Goal: Task Accomplishment & Management: Manage account settings

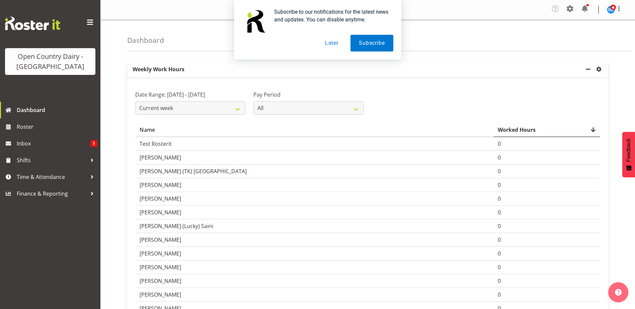
click at [328, 44] on button "Later" at bounding box center [332, 43] width 30 height 17
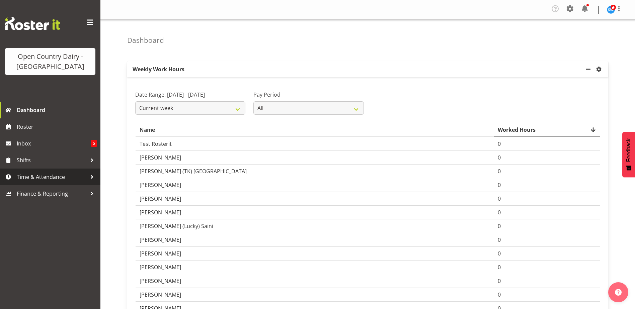
click at [37, 176] on span "Time & Attendance" at bounding box center [52, 177] width 70 height 10
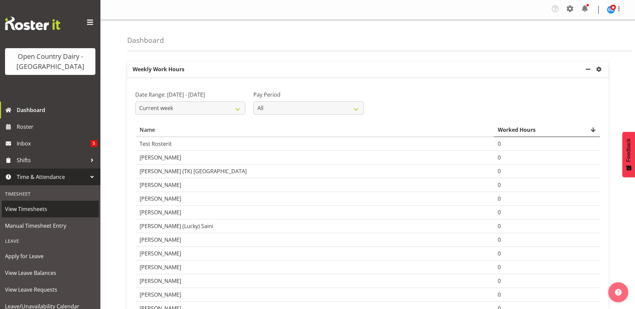
click at [38, 210] on span "View Timesheets" at bounding box center [50, 209] width 90 height 10
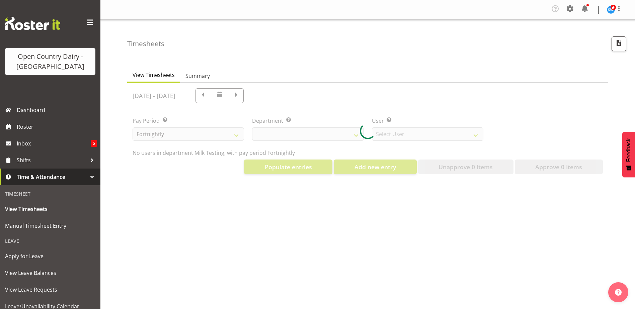
select select "733"
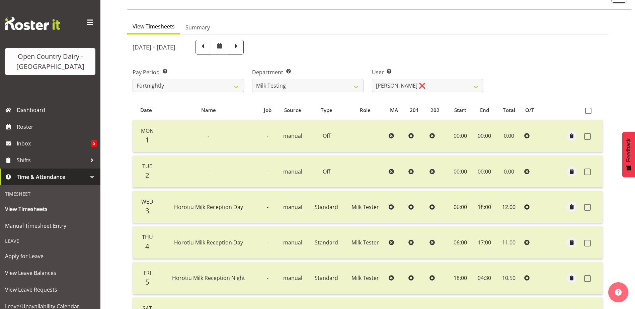
scroll to position [30, 0]
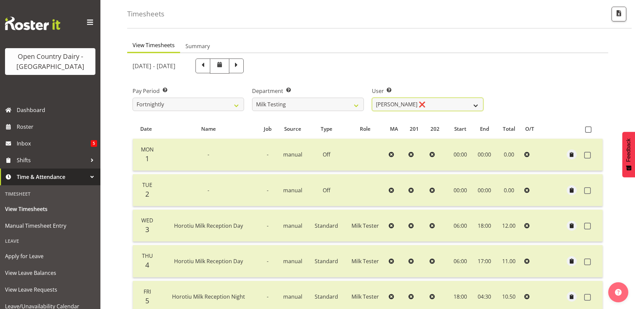
click at [477, 104] on select "Diana Ridings ❌ George Smith ❌ Helaina Walker ❌ Kim Madden ❌ Michael Brechelt ❌…" at bounding box center [427, 104] width 111 height 13
select select "7451"
click at [372, 98] on select "Diana Ridings ❌ George Smith ❌ Helaina Walker ❌ Kim Madden ❌ Michael Brechelt ❌…" at bounding box center [427, 104] width 111 height 13
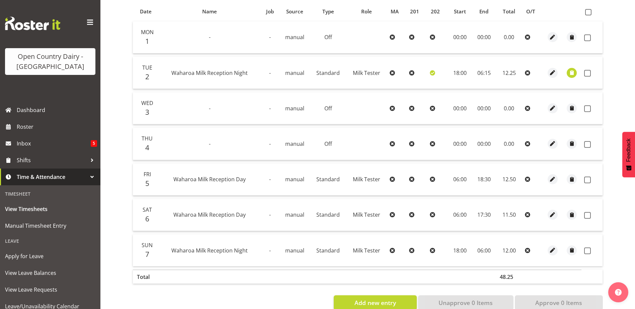
scroll to position [164, 0]
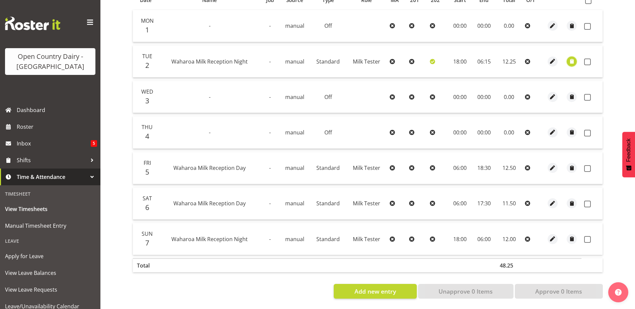
click at [572, 58] on span "button" at bounding box center [572, 62] width 8 height 8
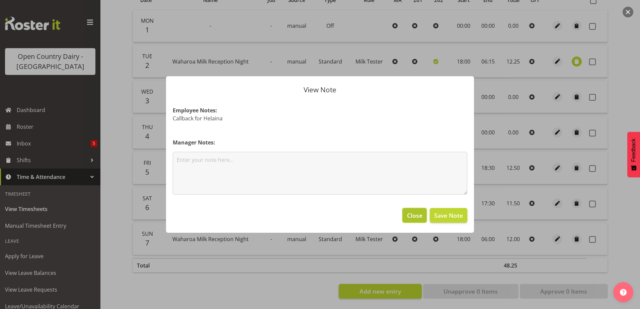
click at [409, 215] on span "Close" at bounding box center [414, 215] width 15 height 9
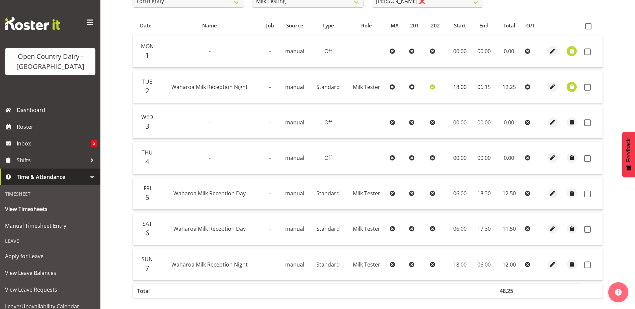
scroll to position [97, 0]
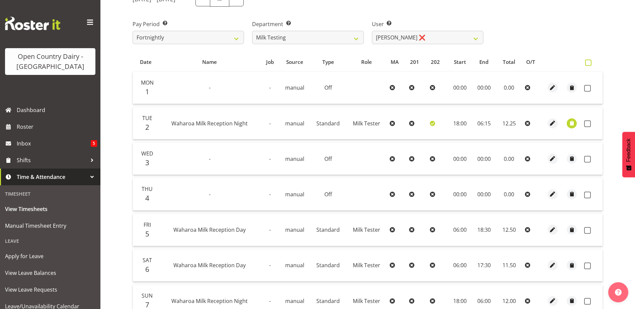
click at [590, 63] on span at bounding box center [588, 63] width 6 height 6
click at [590, 63] on input "checkbox" at bounding box center [587, 63] width 4 height 4
checkbox input "true"
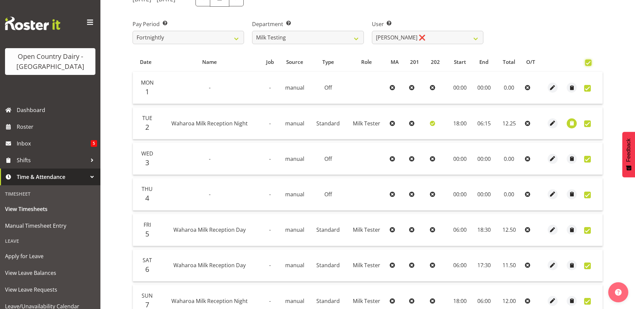
checkbox input "true"
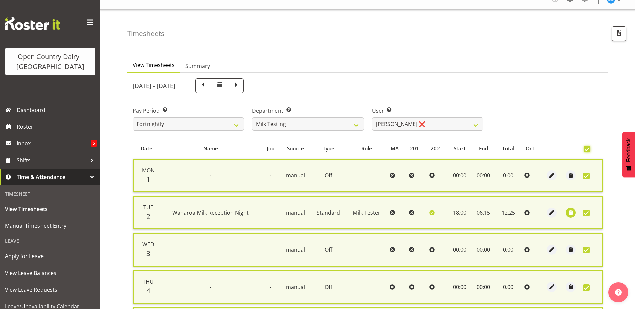
scroll to position [175, 0]
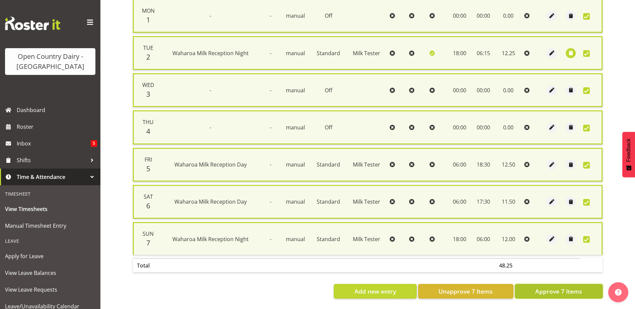
click at [558, 288] on span "Approve 7 Items" at bounding box center [558, 291] width 47 height 9
checkbox input "false"
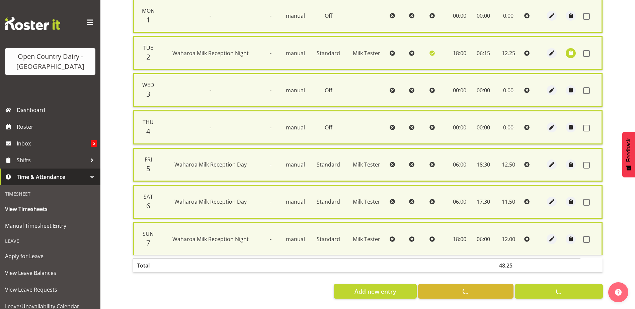
checkbox input "false"
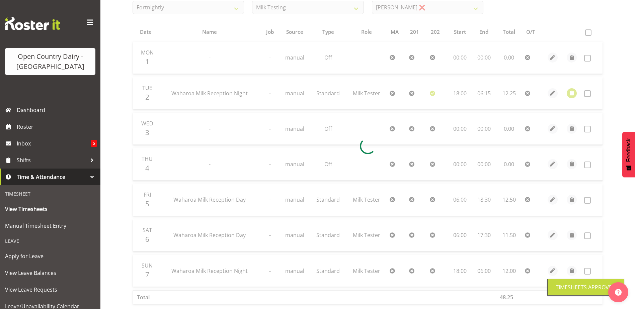
scroll to position [0, 0]
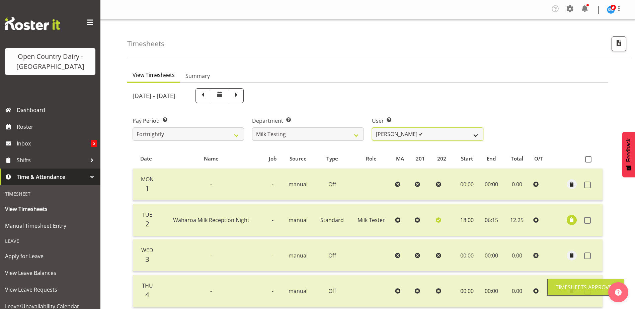
click at [477, 135] on select "Diana Ridings ❌ George Smith ❌ Helaina Walker ❌ Kim Madden ❌ Michael Brechelt ✔…" at bounding box center [427, 134] width 111 height 13
select select "7392"
click at [372, 128] on select "Diana Ridings ❌ George Smith ❌ Helaina Walker ❌ Kim Madden ❌ Michael Brechelt ✔…" at bounding box center [427, 134] width 111 height 13
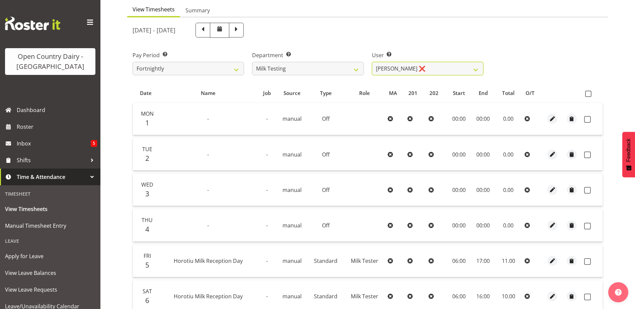
scroll to position [63, 0]
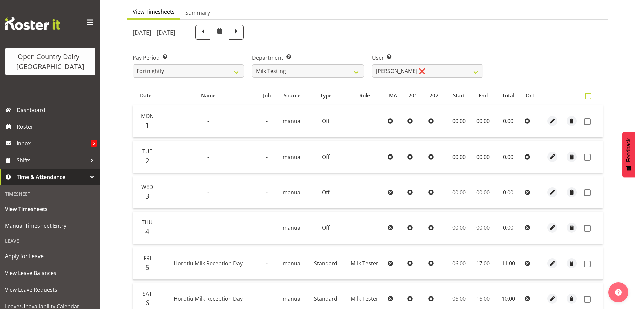
click at [588, 96] on span at bounding box center [588, 96] width 6 height 6
click at [588, 96] on input "checkbox" at bounding box center [587, 96] width 4 height 4
checkbox input "true"
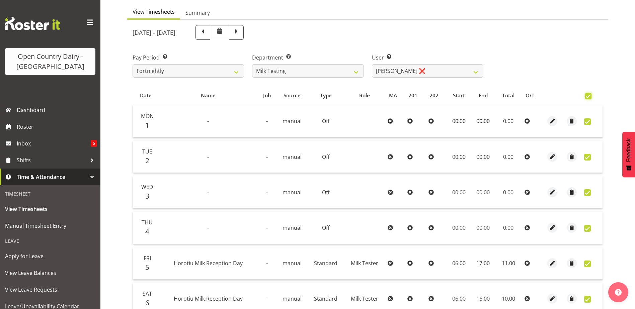
checkbox input "true"
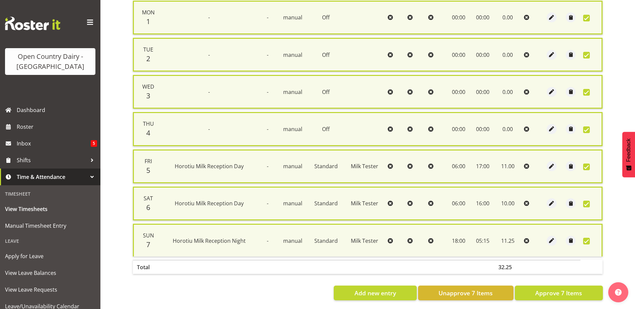
scroll to position [175, 0]
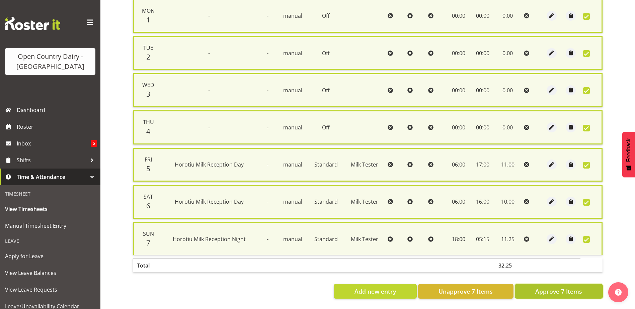
click at [561, 287] on span "Approve 7 Items" at bounding box center [558, 291] width 47 height 9
checkbox input "false"
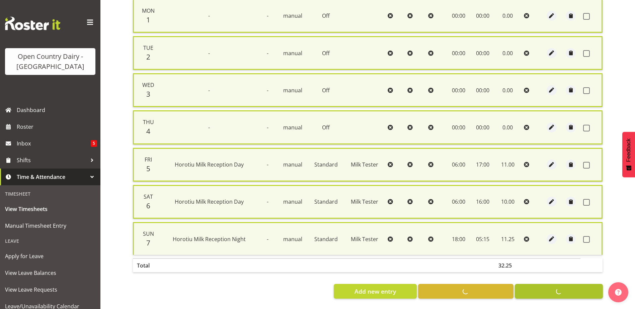
checkbox input "false"
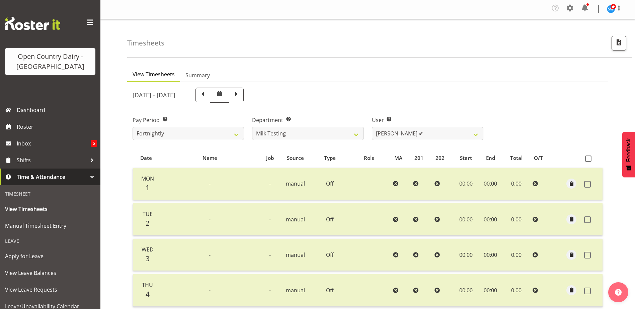
scroll to position [0, 0]
click at [356, 135] on select "701 702 703 704 705 706 707 708 709 710 711 712 713 714 715 716 717 718 719 720" at bounding box center [307, 134] width 111 height 13
select select "874"
click at [252, 128] on select "701 702 703 704 705 706 707 708 709 710 711 712 713 714 715 716 717 718 719 720" at bounding box center [307, 134] width 111 height 13
select select "8178"
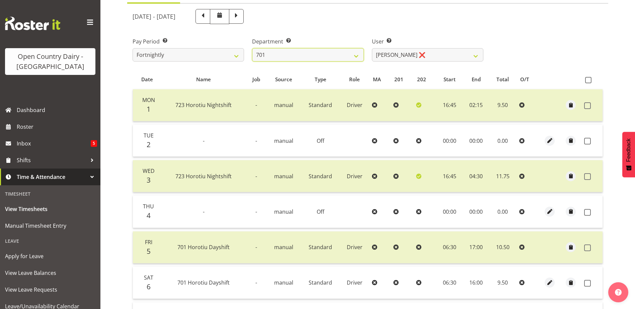
scroll to position [63, 0]
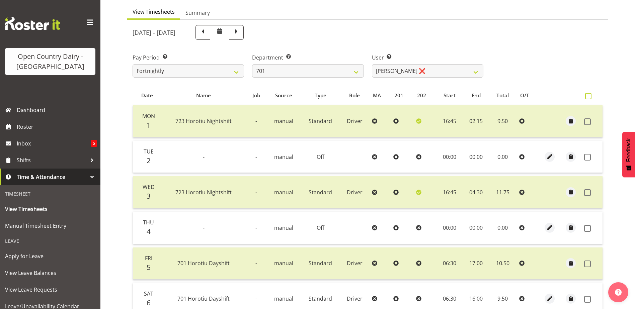
click at [589, 97] on span at bounding box center [588, 96] width 6 height 6
click at [589, 97] on input "checkbox" at bounding box center [587, 96] width 4 height 4
checkbox input "true"
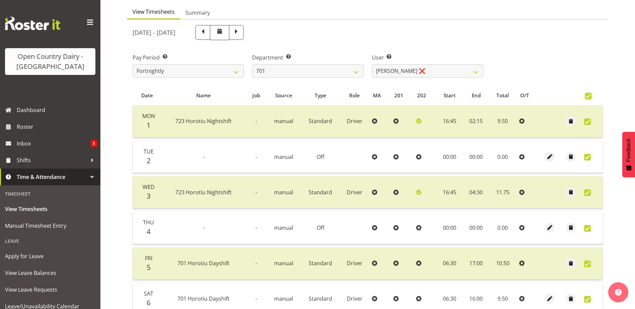
checkbox input "true"
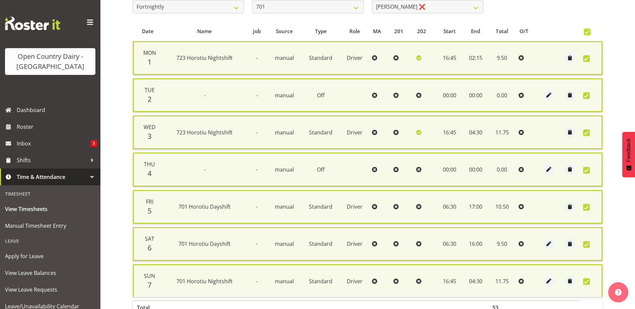
scroll to position [175, 0]
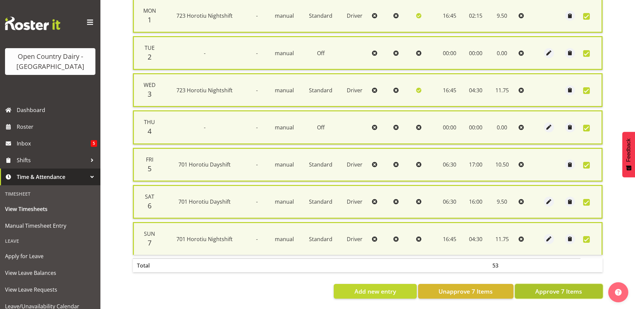
click at [564, 287] on span "Approve 7 Items" at bounding box center [558, 291] width 47 height 9
checkbox input "false"
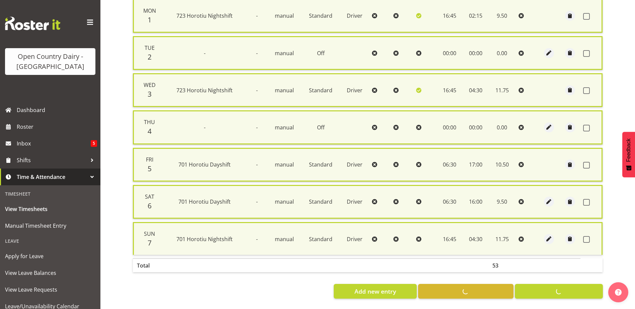
checkbox input "false"
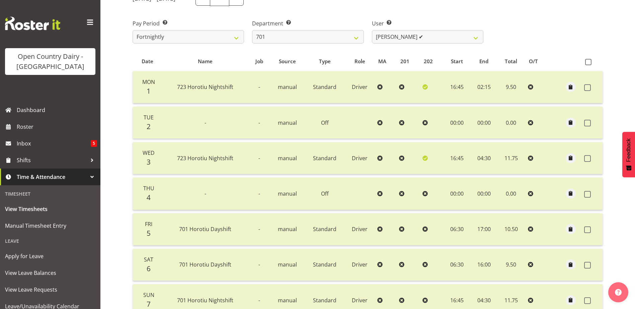
scroll to position [0, 0]
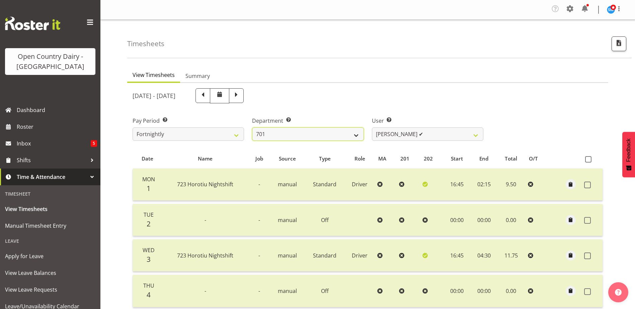
click at [359, 136] on select "701 702 703 704 705 706 707 708 709 710 711 712 713 714 715 716 717 718 719 720" at bounding box center [307, 134] width 111 height 13
select select "720"
click at [252, 128] on select "701 702 703 704 705 706 707 708 709 710 711 712 713 714 715 716 717 718 719 720" at bounding box center [307, 134] width 111 height 13
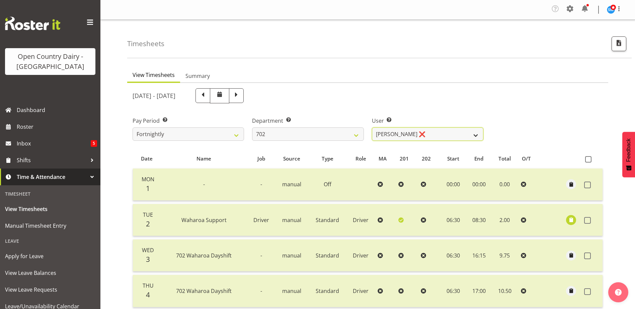
click at [477, 135] on select "Brian Riddle ❌ Denica Tapiki ❌ Nick Adlington ❌ Simon Phillpott ❌" at bounding box center [427, 134] width 111 height 13
select select "11199"
click at [372, 128] on select "Brian Riddle ❌ Denica Tapiki ❌ Nick Adlington ❌ Simon Phillpott ❌" at bounding box center [427, 134] width 111 height 13
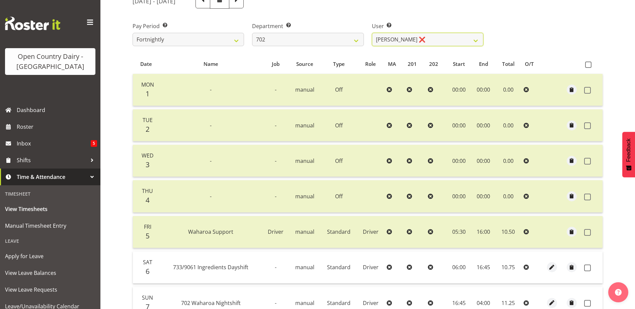
scroll to position [134, 0]
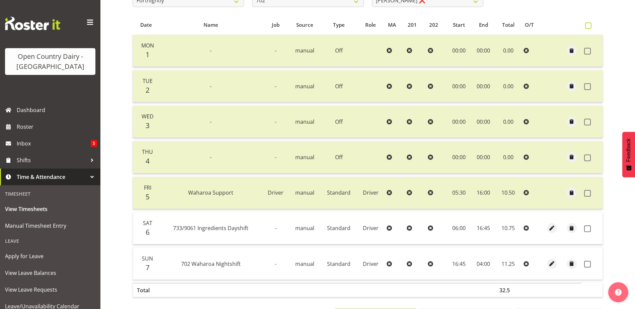
click at [588, 25] on span at bounding box center [588, 25] width 6 height 6
click at [588, 25] on input "checkbox" at bounding box center [587, 25] width 4 height 4
checkbox input "true"
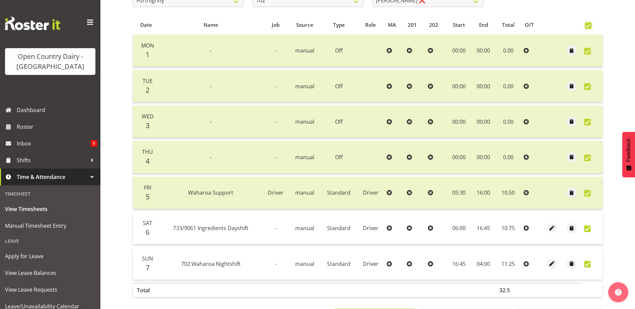
checkbox input "true"
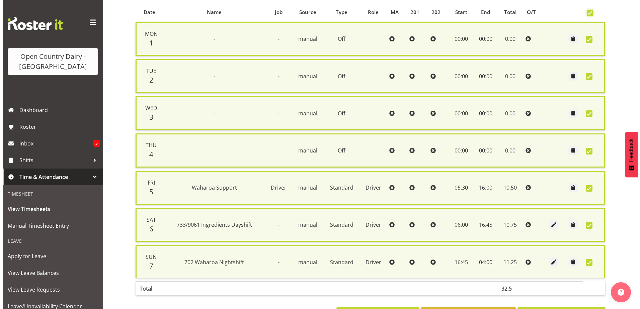
scroll to position [175, 0]
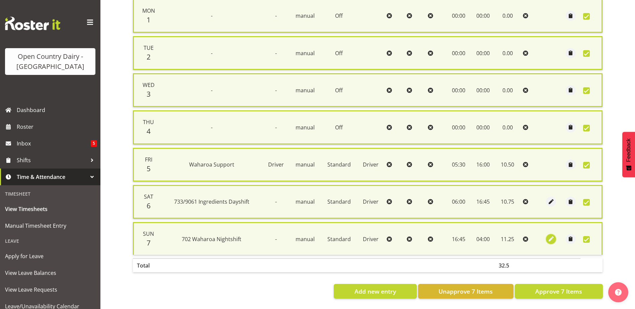
click at [551, 235] on span "button" at bounding box center [551, 239] width 8 height 8
select select "Standard"
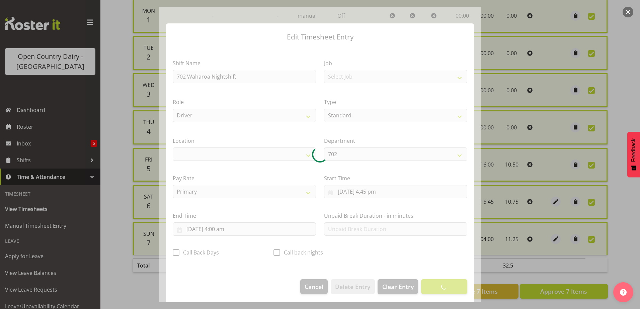
select select "1054"
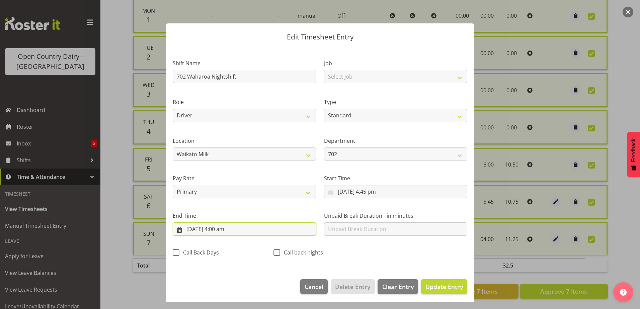
click at [221, 230] on input "8/09/2025, 4:00 am" at bounding box center [244, 229] width 143 height 13
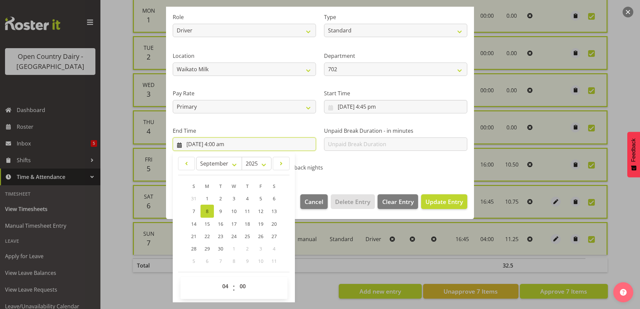
scroll to position [86, 0]
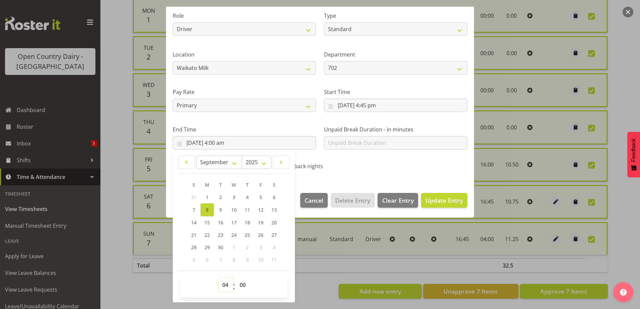
click at [223, 285] on select "00 01 02 03 04 05 06 07 08 09 10 11 12 13 14 15 16 17 18 19 20 21 22 23" at bounding box center [226, 285] width 15 height 13
select select "5"
click at [219, 279] on select "00 01 02 03 04 05 06 07 08 09 10 11 12 13 14 15 16 17 18 19 20 21 22 23" at bounding box center [226, 285] width 15 height 13
type input "8/09/2025, 5:00 am"
click at [326, 269] on div "Edit Timesheet Entry Shift Name 702 Waharoa Nightshift Job Select Job Driver Dr…" at bounding box center [319, 155] width 321 height 296
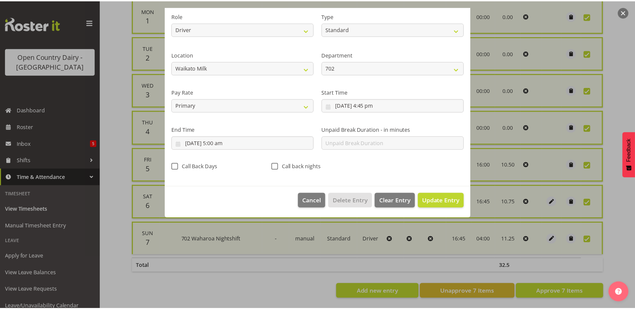
scroll to position [2, 0]
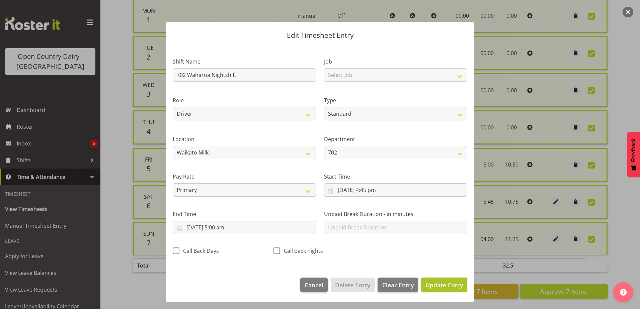
click at [441, 284] on span "Update Entry" at bounding box center [444, 285] width 37 height 8
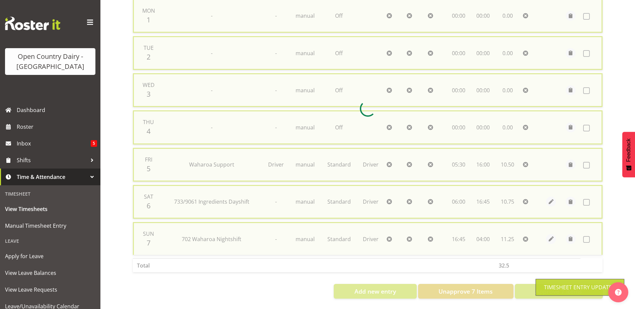
checkbox input "false"
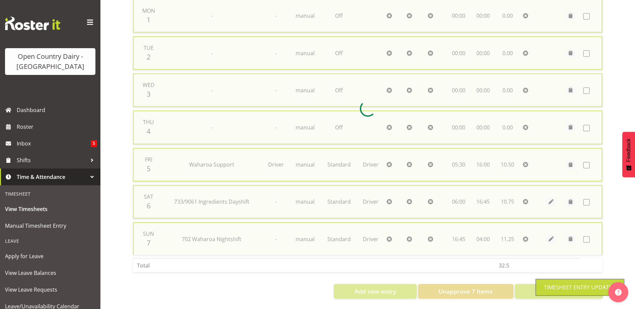
checkbox input "false"
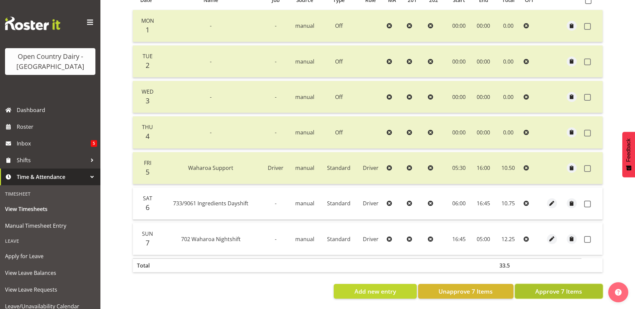
click at [557, 287] on span "Approve 7 Items" at bounding box center [558, 291] width 47 height 9
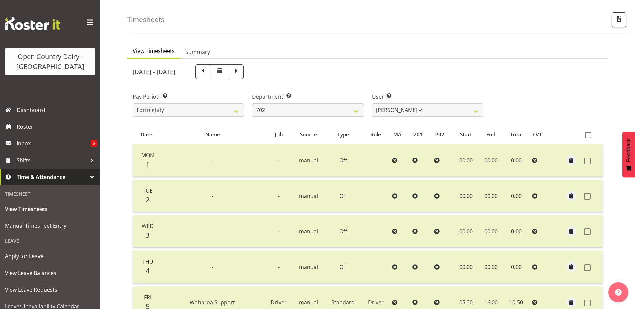
scroll to position [0, 0]
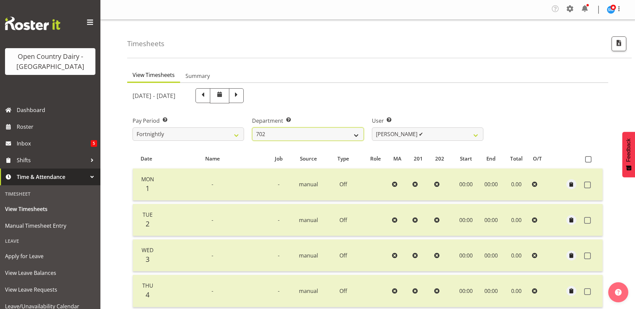
click at [358, 136] on select "701 702 703 704 705 706 707 708 709 710 711 712 713 714 715 716 717 718 719 720" at bounding box center [307, 134] width 111 height 13
select select "880"
click at [252, 128] on select "701 702 703 704 705 706 707 708 709 710 711 712 713 714 715 716 717 718 719 720" at bounding box center [307, 134] width 111 height 13
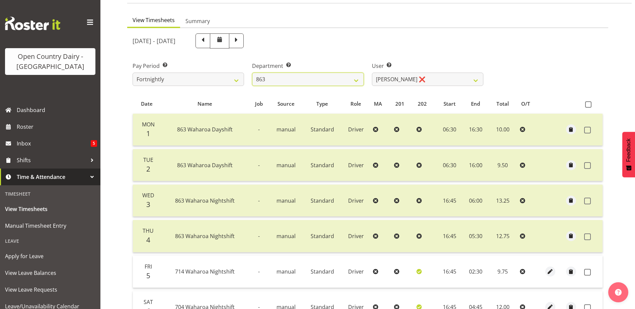
scroll to position [67, 0]
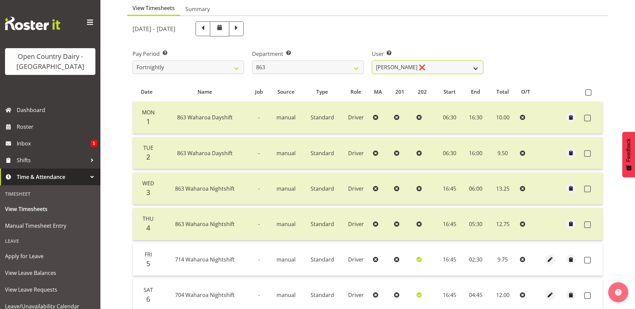
click at [475, 67] on select "Billy Walters ❌ Glyn Spiller ❌ Mike Paki ❌ Paul Bunyan ❌" at bounding box center [427, 67] width 111 height 13
select select "9512"
click at [372, 61] on select "Billy Walters ❌ Glyn Spiller ❌ Mike Paki ❌ Paul Bunyan ❌" at bounding box center [427, 67] width 111 height 13
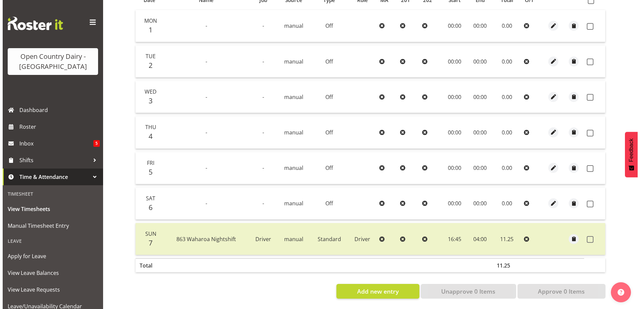
scroll to position [164, 0]
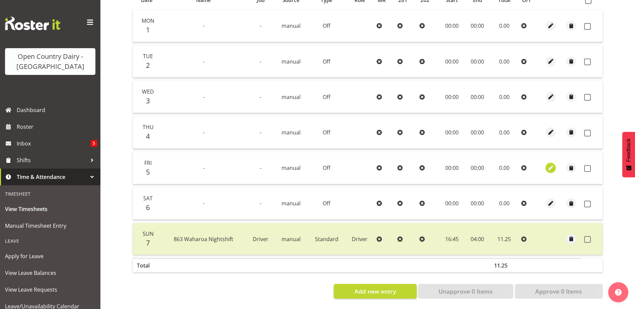
click at [553, 164] on span "button" at bounding box center [551, 168] width 8 height 8
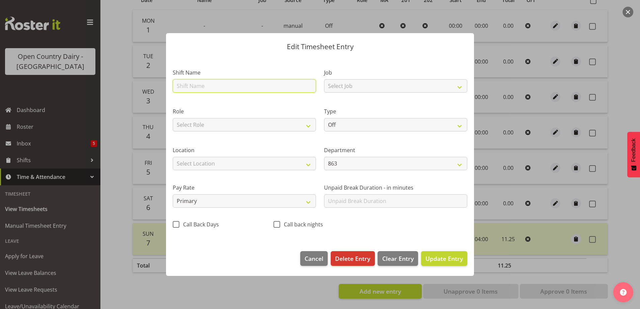
click at [234, 90] on input "text" at bounding box center [244, 85] width 143 height 13
type input "863 Waharoa Dayshift"
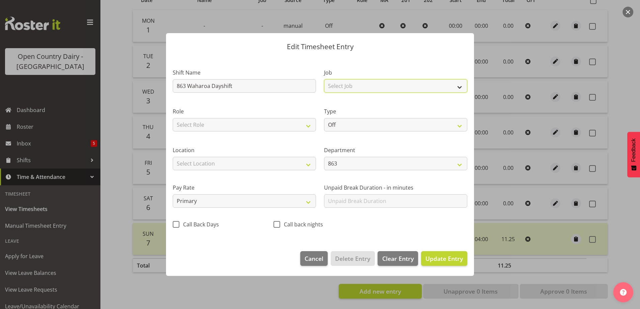
click at [459, 87] on select "Select Job Driver Driver supervisor Support" at bounding box center [395, 85] width 143 height 13
select select "9052"
click at [324, 79] on select "Select Job Driver Driver supervisor Support" at bounding box center [395, 85] width 143 height 13
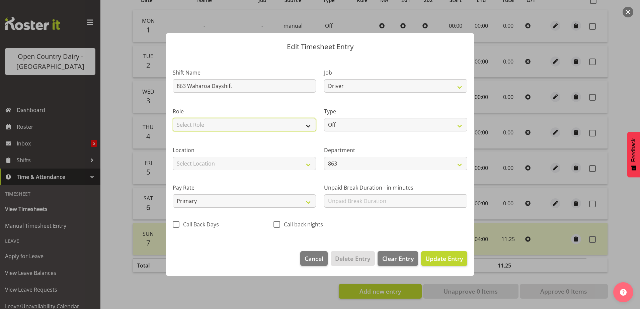
click at [309, 129] on select "Select Role Driver" at bounding box center [244, 124] width 143 height 13
select select "1166"
click at [173, 118] on select "Select Role Driver" at bounding box center [244, 124] width 143 height 13
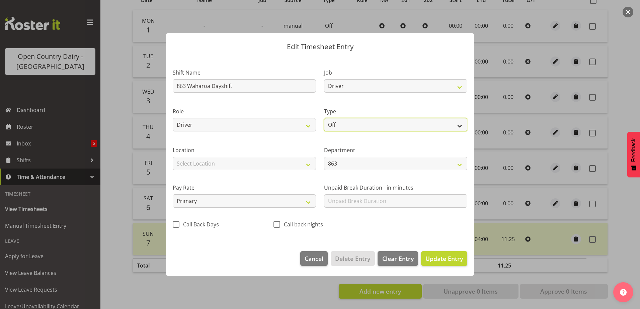
click at [461, 125] on select "Off Standard Public Holiday Public Holiday (Worked) Day In Lieu Annual Leave Si…" at bounding box center [395, 124] width 143 height 13
select select "Standard"
click at [324, 118] on select "Off Standard Public Holiday Public Holiday (Worked) Day In Lieu Annual Leave Si…" at bounding box center [395, 124] width 143 height 13
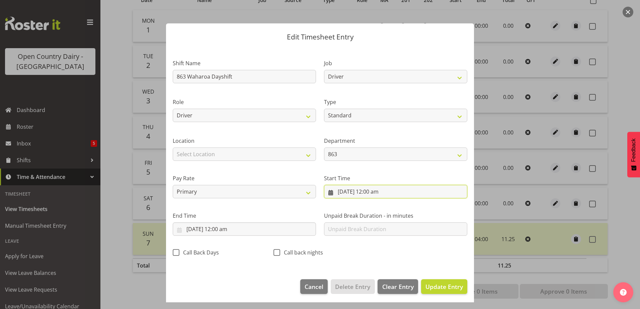
click at [345, 193] on input "5/09/2025, 12:00 am" at bounding box center [395, 191] width 143 height 13
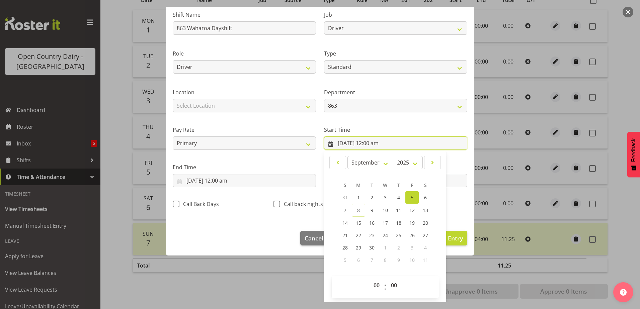
scroll to position [49, 0]
click at [374, 285] on select "00 01 02 03 04 05 06 07 08 09 10 11 12 13 14 15 16 17 18 19 20 21 22 23" at bounding box center [377, 285] width 15 height 13
select select "6"
click at [370, 279] on select "00 01 02 03 04 05 06 07 08 09 10 11 12 13 14 15 16 17 18 19 20 21 22 23" at bounding box center [377, 285] width 15 height 13
type input "5/09/2025, 6:00 am"
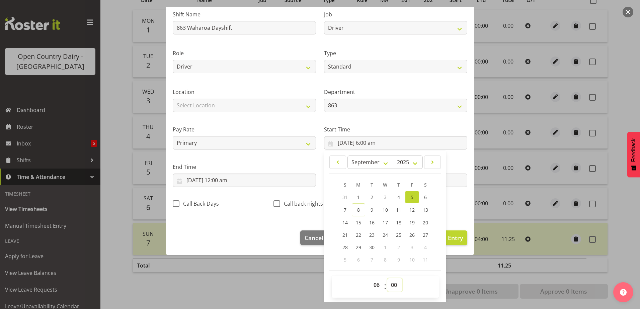
click at [392, 286] on select "00 01 02 03 04 05 06 07 08 09 10 11 12 13 14 15 16 17 18 19 20 21 22 23 24 25 2…" at bounding box center [394, 285] width 15 height 13
select select "15"
click at [387, 279] on select "00 01 02 03 04 05 06 07 08 09 10 11 12 13 14 15 16 17 18 19 20 21 22 23 24 25 2…" at bounding box center [394, 285] width 15 height 13
type input "5/09/2025, 6:15 am"
click at [248, 225] on footer "Cancel Delete Entry Clear Entry Update Entry" at bounding box center [320, 239] width 308 height 31
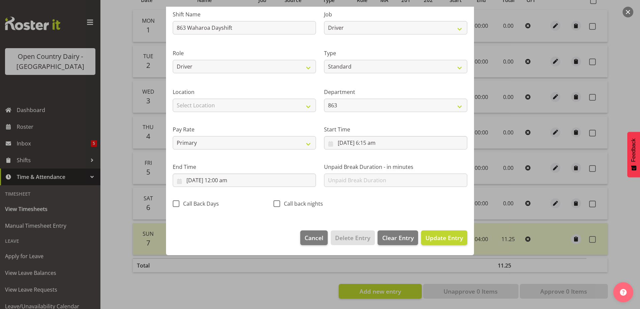
scroll to position [2, 0]
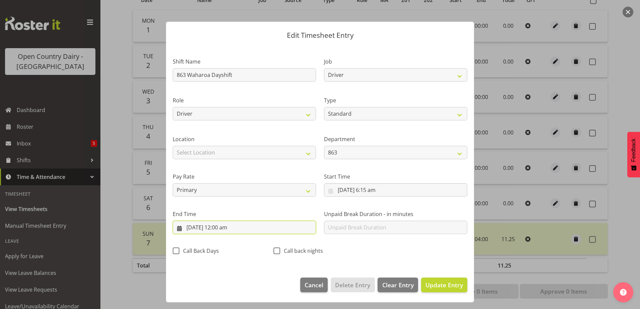
click at [224, 229] on input "5/09/2025, 12:00 am" at bounding box center [244, 227] width 143 height 13
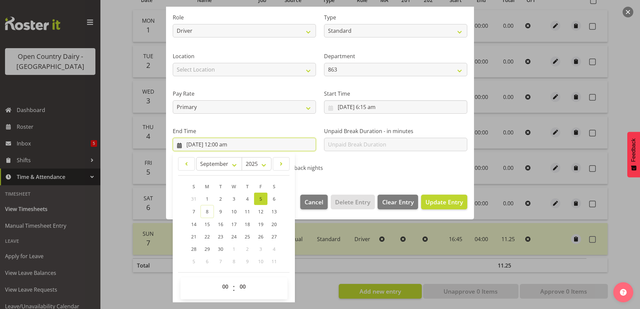
scroll to position [86, 0]
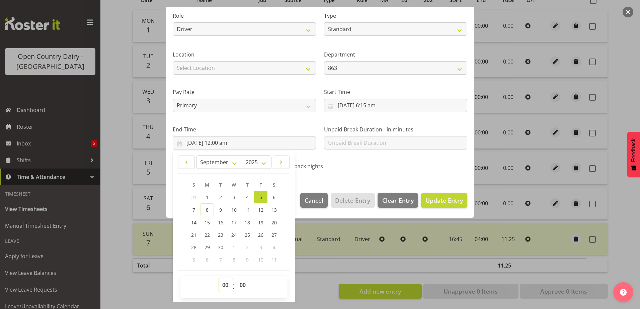
click at [226, 286] on select "00 01 02 03 04 05 06 07 08 09 10 11 12 13 14 15 16 17 18 19 20 21 22 23" at bounding box center [226, 285] width 15 height 13
select select "17"
click at [219, 279] on select "00 01 02 03 04 05 06 07 08 09 10 11 12 13 14 15 16 17 18 19 20 21 22 23" at bounding box center [226, 285] width 15 height 13
type input "5/09/2025, 5:00 pm"
click at [438, 205] on button "Update Entry" at bounding box center [444, 200] width 46 height 15
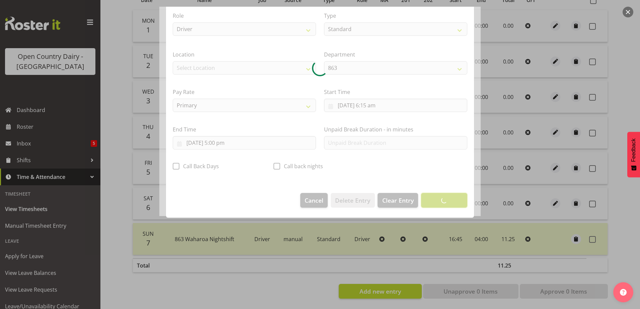
scroll to position [2, 0]
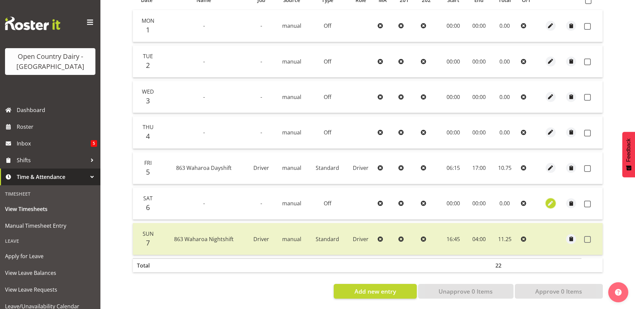
click at [549, 200] on span "button" at bounding box center [551, 204] width 8 height 8
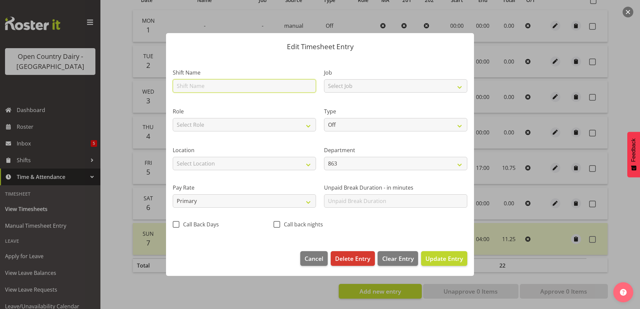
click at [238, 82] on input "text" at bounding box center [244, 85] width 143 height 13
type input "863 Waharoa Dayshift"
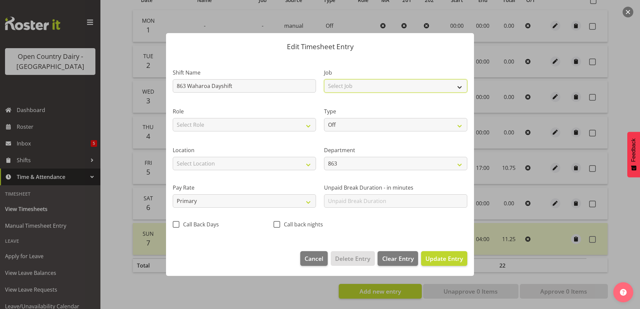
click at [461, 87] on select "Select Job Driver Driver supervisor Support" at bounding box center [395, 85] width 143 height 13
select select "9052"
click at [324, 79] on select "Select Job Driver Driver supervisor Support" at bounding box center [395, 85] width 143 height 13
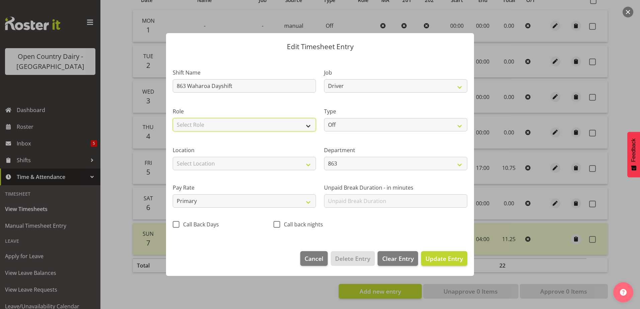
click at [308, 128] on select "Select Role Driver" at bounding box center [244, 124] width 143 height 13
select select "1166"
click at [173, 118] on select "Select Role Driver" at bounding box center [244, 124] width 143 height 13
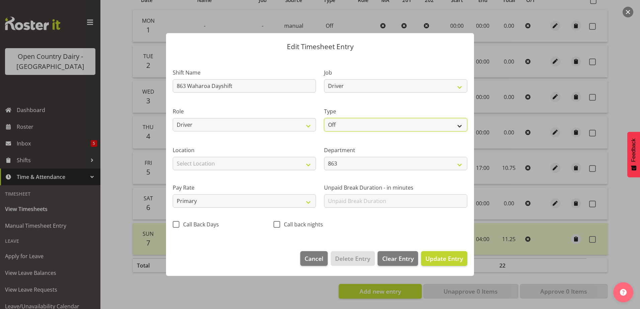
click at [459, 127] on select "Off Standard Public Holiday Public Holiday (Worked) Day In Lieu Annual Leave Si…" at bounding box center [395, 124] width 143 height 13
select select "Standard"
click at [324, 118] on select "Off Standard Public Holiday Public Holiday (Worked) Day In Lieu Annual Leave Si…" at bounding box center [395, 124] width 143 height 13
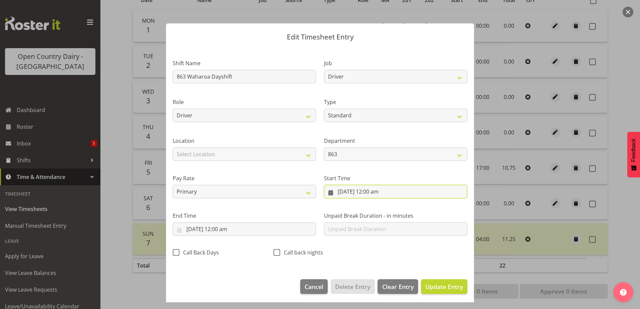
click at [363, 190] on input "6/09/2025, 12:00 am" at bounding box center [395, 191] width 143 height 13
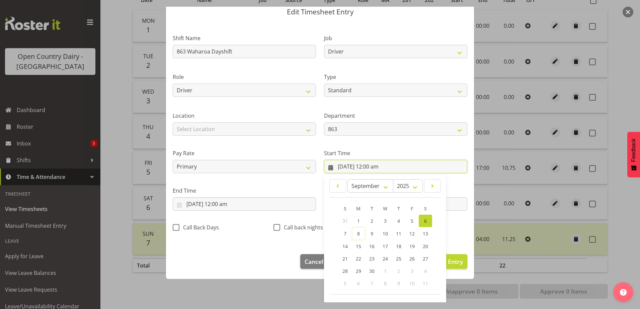
scroll to position [49, 0]
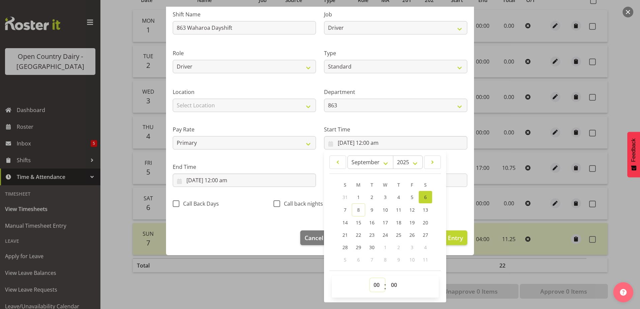
click at [375, 287] on select "00 01 02 03 04 05 06 07 08 09 10 11 12 13 14 15 16 17 18 19 20 21 22 23" at bounding box center [377, 285] width 15 height 13
select select "6"
click at [370, 279] on select "00 01 02 03 04 05 06 07 08 09 10 11 12 13 14 15 16 17 18 19 20 21 22 23" at bounding box center [377, 285] width 15 height 13
type input "6/09/2025, 6:00 am"
click at [392, 284] on select "00 01 02 03 04 05 06 07 08 09 10 11 12 13 14 15 16 17 18 19 20 21 22 23 24 25 2…" at bounding box center [394, 285] width 15 height 13
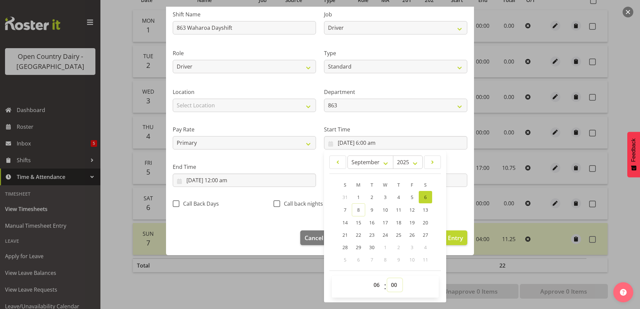
select select "30"
click at [387, 279] on select "00 01 02 03 04 05 06 07 08 09 10 11 12 13 14 15 16 17 18 19 20 21 22 23 24 25 2…" at bounding box center [394, 285] width 15 height 13
type input "6/09/2025, 6:30 am"
click at [262, 232] on footer "Cancel Delete Entry Clear Entry Update Entry" at bounding box center [320, 239] width 308 height 31
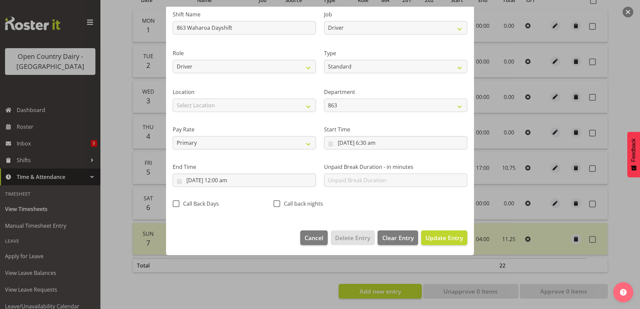
scroll to position [2, 0]
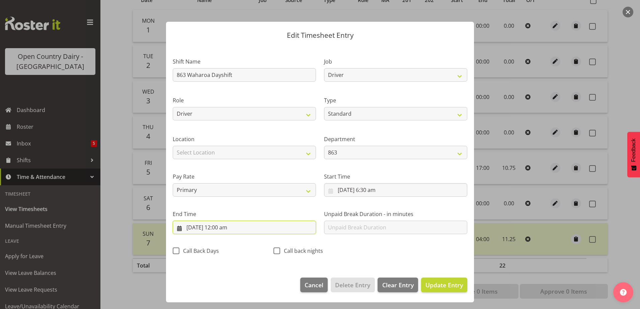
click at [229, 227] on input "6/09/2025, 12:00 am" at bounding box center [244, 227] width 143 height 13
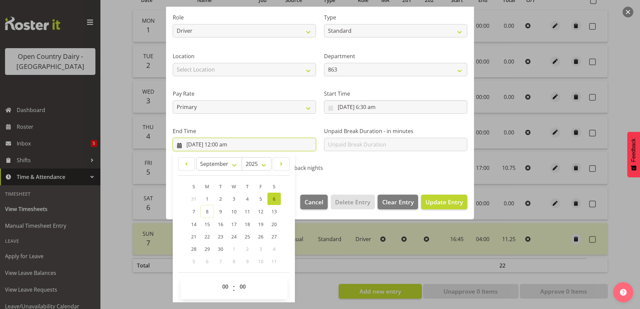
scroll to position [86, 0]
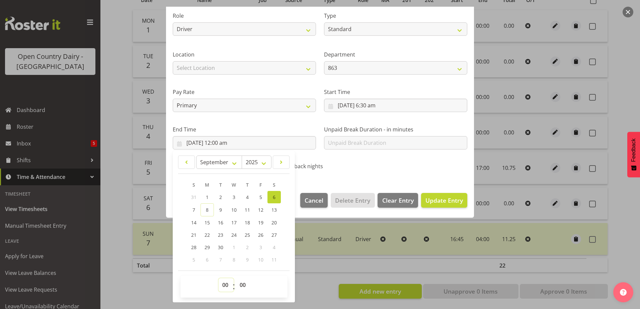
click at [227, 285] on select "00 01 02 03 04 05 06 07 08 09 10 11 12 13 14 15 16 17 18 19 20 21 22 23" at bounding box center [226, 285] width 15 height 13
select select "17"
click at [219, 279] on select "00 01 02 03 04 05 06 07 08 09 10 11 12 13 14 15 16 17 18 19 20 21 22 23" at bounding box center [226, 285] width 15 height 13
type input "6/09/2025, 5:00 pm"
click at [436, 202] on span "Update Entry" at bounding box center [444, 201] width 37 height 8
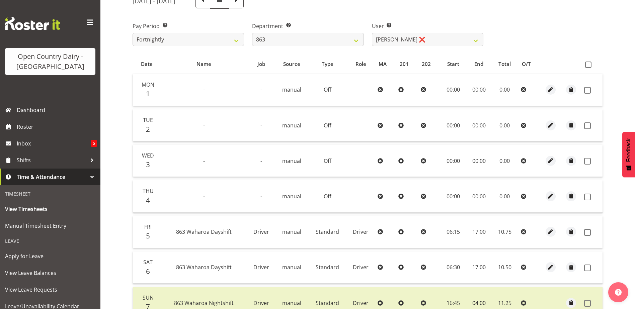
scroll to position [0, 0]
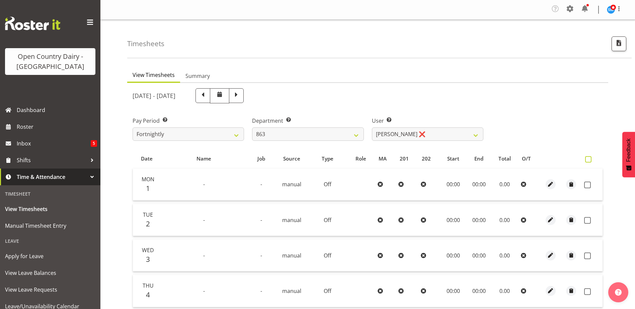
click at [589, 158] on span at bounding box center [588, 159] width 6 height 6
click at [589, 158] on input "checkbox" at bounding box center [587, 159] width 4 height 4
checkbox input "true"
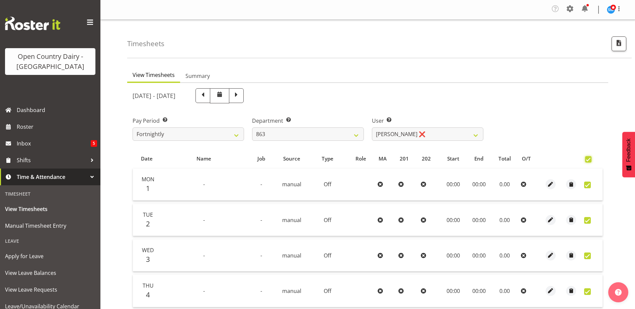
checkbox input "true"
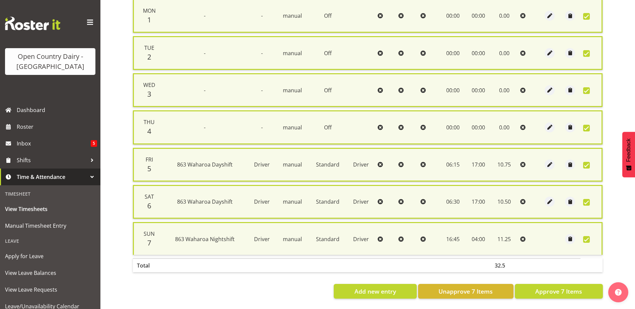
scroll to position [175, 0]
click at [561, 287] on span "Approve 7 Items" at bounding box center [558, 291] width 47 height 9
checkbox input "false"
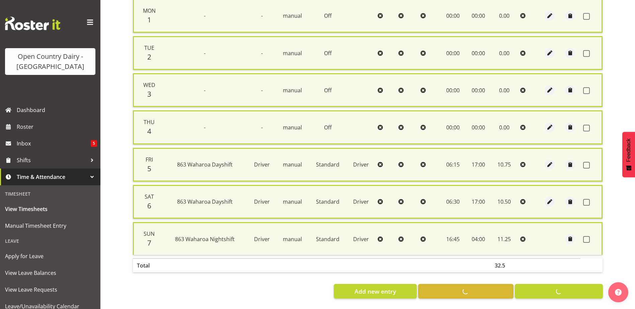
checkbox input "false"
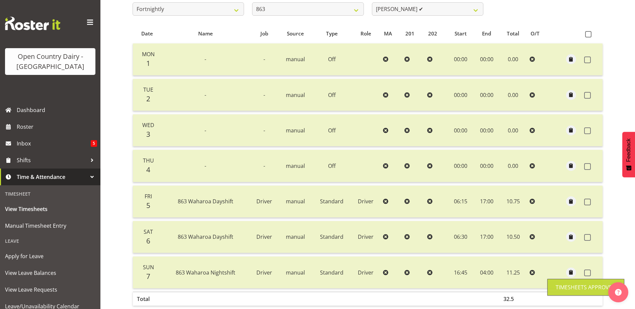
scroll to position [0, 0]
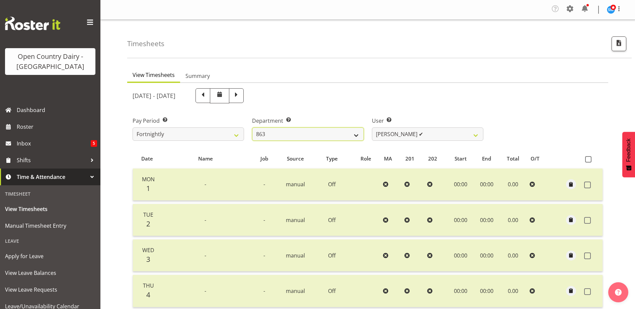
click at [357, 135] on select "701 702 703 704 705 706 707 708 709 710 711 712 713 714 715 716 717 718 719 720" at bounding box center [307, 134] width 111 height 13
select select "805"
click at [252, 128] on select "701 702 703 704 705 706 707 708 709 710 711 712 713 714 715 716 717 718 719 720" at bounding box center [307, 134] width 111 height 13
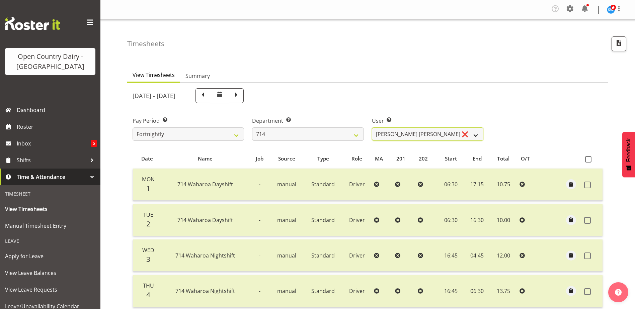
click at [474, 135] on select "Fraser Stephens ❌ Nev Brewster ❌ Stephen Parsons ❌ Tom Gaelic ❌" at bounding box center [427, 134] width 111 height 13
select select "10081"
click at [372, 128] on select "Fraser Stephens ❌ Nev Brewster ❌ Stephen Parsons ❌ Tom Gaelic ❌" at bounding box center [427, 134] width 111 height 13
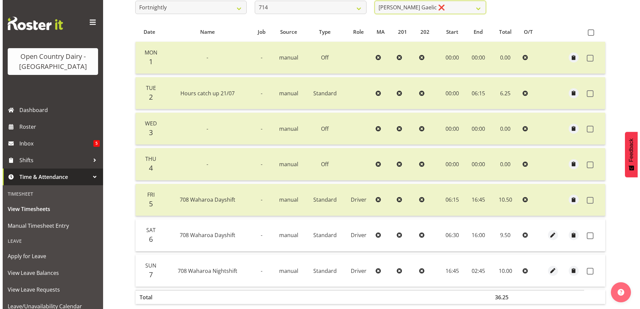
scroll to position [164, 0]
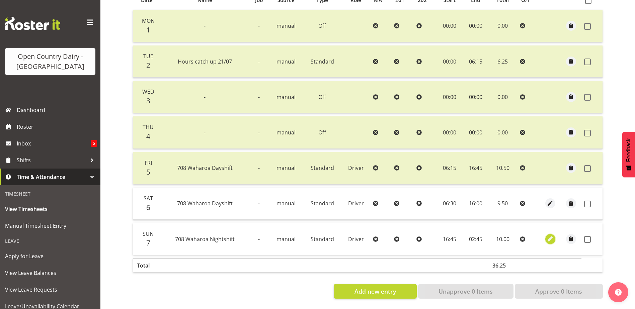
click at [550, 235] on span "button" at bounding box center [550, 239] width 8 height 8
select select "Standard"
select select "762"
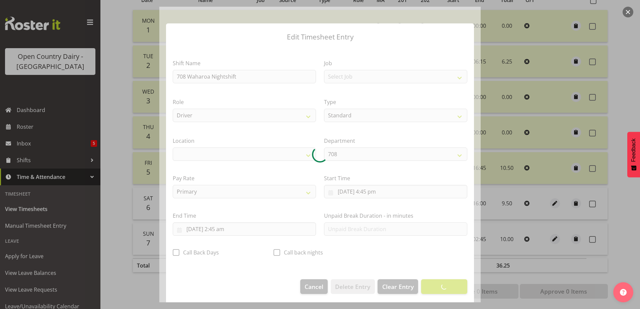
select select "1054"
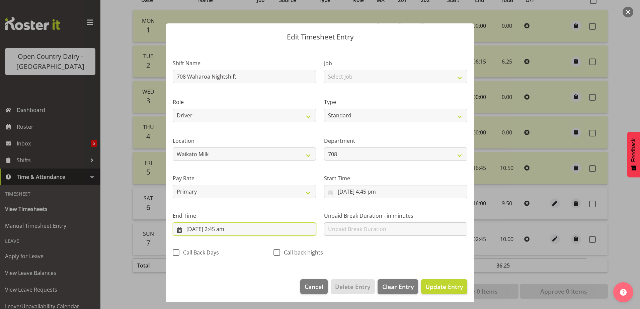
click at [227, 231] on input "8/09/2025, 2:45 am" at bounding box center [244, 229] width 143 height 13
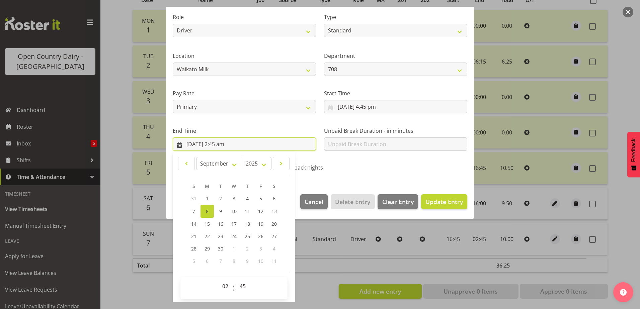
scroll to position [86, 0]
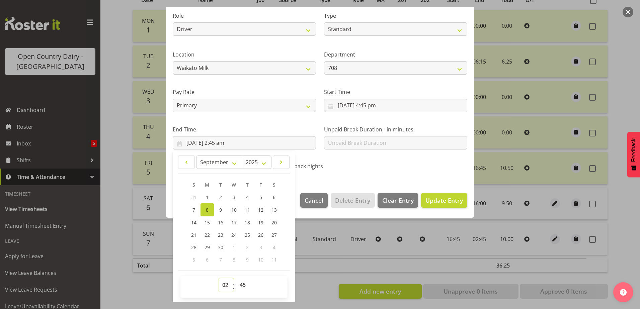
click at [224, 286] on select "00 01 02 03 04 05 06 07 08 09 10 11 12 13 14 15 16 17 18 19 20 21 22 23" at bounding box center [226, 285] width 15 height 13
select select "5"
click at [219, 279] on select "00 01 02 03 04 05 06 07 08 09 10 11 12 13 14 15 16 17 18 19 20 21 22 23" at bounding box center [226, 285] width 15 height 13
type input "8/09/2025, 5:45 am"
click at [245, 286] on select "00 01 02 03 04 05 06 07 08 09 10 11 12 13 14 15 16 17 18 19 20 21 22 23 24 25 2…" at bounding box center [243, 285] width 15 height 13
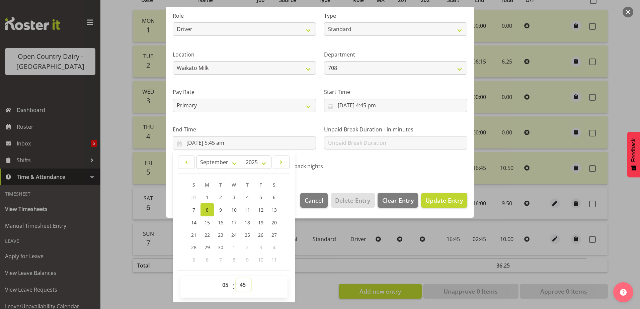
select select "15"
click at [236, 279] on select "00 01 02 03 04 05 06 07 08 09 10 11 12 13 14 15 16 17 18 19 20 21 22 23 24 25 2…" at bounding box center [243, 285] width 15 height 13
type input "8/09/2025, 5:15 am"
click at [306, 290] on div "Edit Timesheet Entry Shift Name 708 Waharoa Nightshift Job Select Job Driver Dr…" at bounding box center [319, 155] width 321 height 296
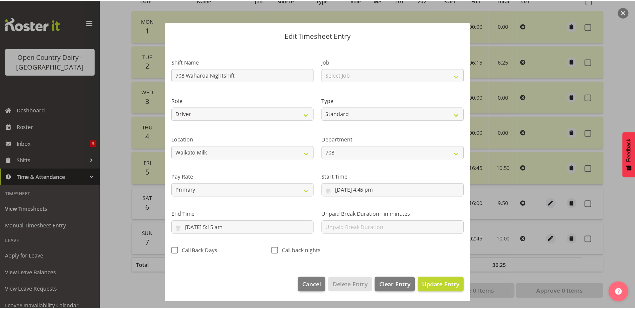
scroll to position [2, 0]
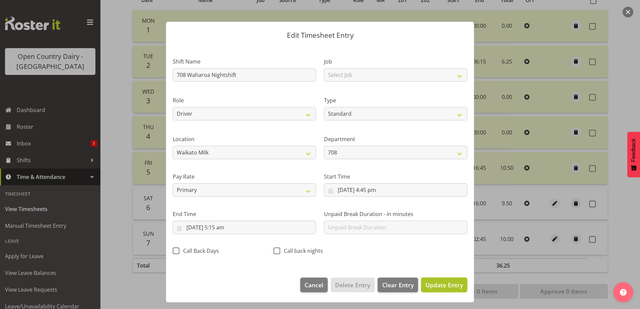
click at [455, 283] on span "Update Entry" at bounding box center [444, 285] width 37 height 8
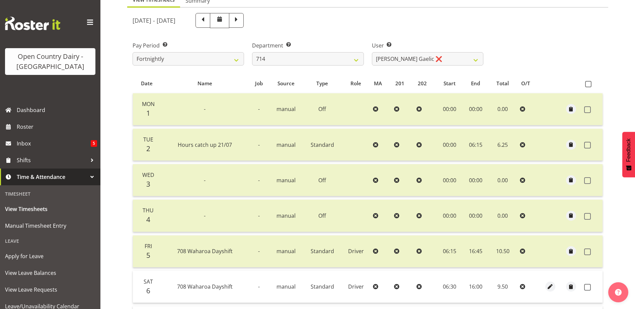
scroll to position [30, 0]
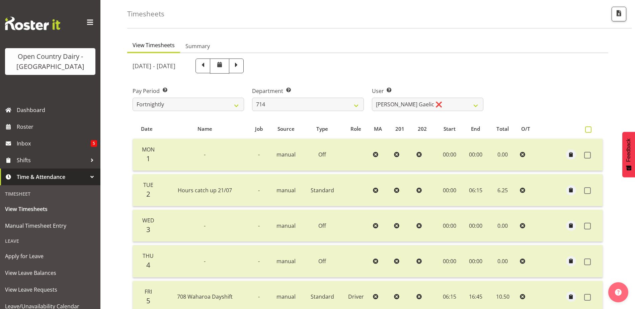
click at [587, 127] on span at bounding box center [588, 130] width 6 height 6
click at [587, 128] on input "checkbox" at bounding box center [587, 130] width 4 height 4
checkbox input "true"
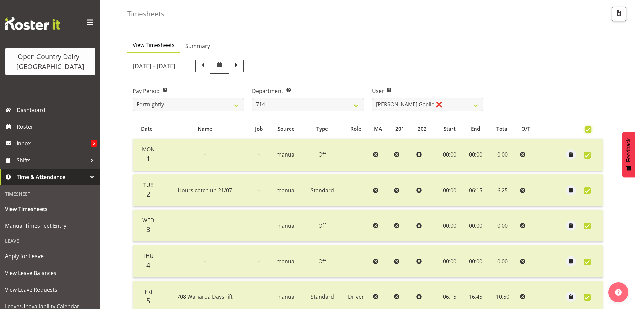
checkbox input "true"
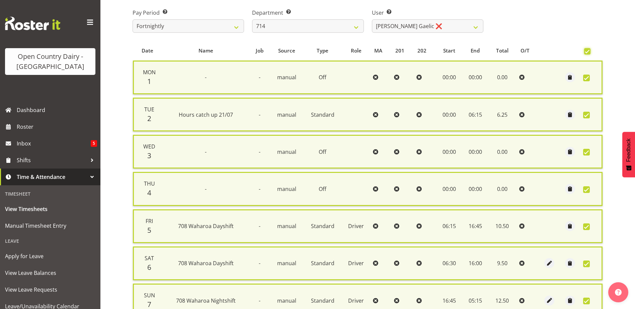
scroll to position [175, 0]
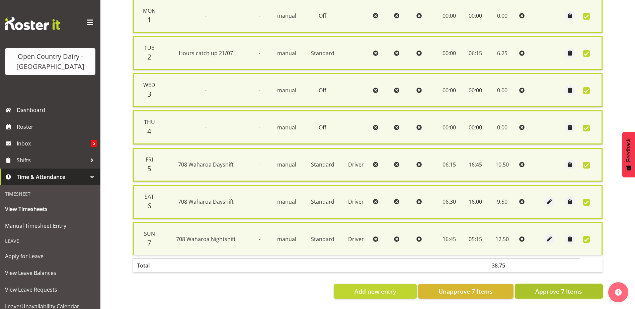
click at [560, 287] on span "Approve 7 Items" at bounding box center [558, 291] width 47 height 9
checkbox input "false"
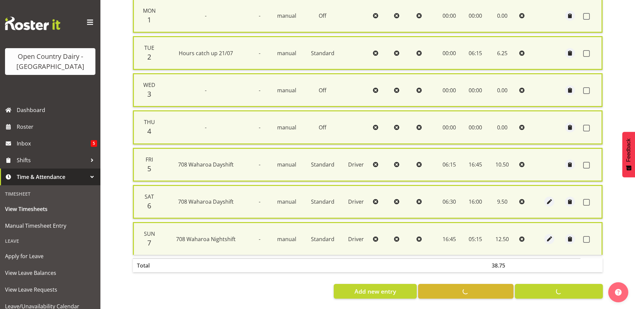
checkbox input "false"
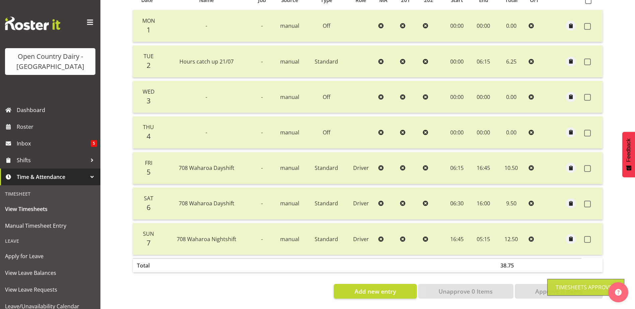
scroll to position [0, 0]
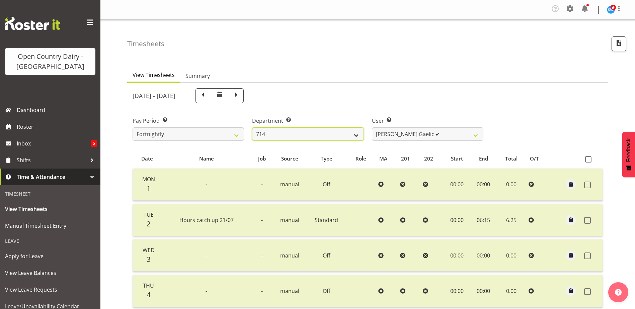
click at [355, 134] on select "701 702 703 704 705 706 707 708 709 710 711 712 713 714 715 716 717 718 719 720" at bounding box center [307, 134] width 111 height 13
select select "732"
click at [252, 128] on select "701 702 703 704 705 706 707 708 709 710 711 712 713 714 715 716 717 718 719 720" at bounding box center [307, 134] width 111 height 13
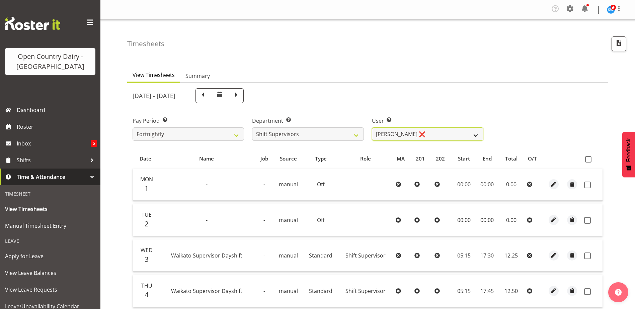
click at [477, 136] on select "Harald Aalderink ❌ Phillip Robb ❌ Teresa Perkinson ❌ Tom Clark ❌" at bounding box center [427, 134] width 111 height 13
select select "11075"
click at [372, 128] on select "Harald Aalderink ❌ Phillip Robb ❌ Teresa Perkinson ❌ Tom Clark ❌" at bounding box center [427, 134] width 111 height 13
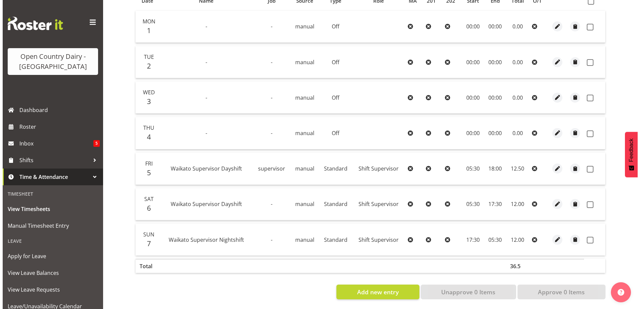
scroll to position [164, 0]
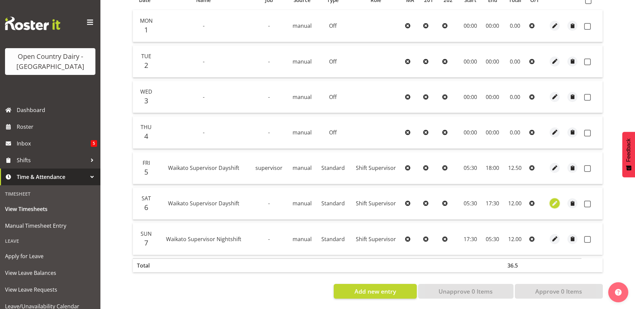
click at [557, 200] on span "button" at bounding box center [555, 204] width 8 height 8
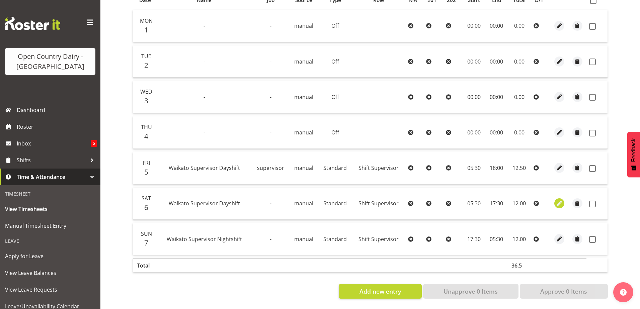
select select "1167"
select select "Standard"
select select "secondary"
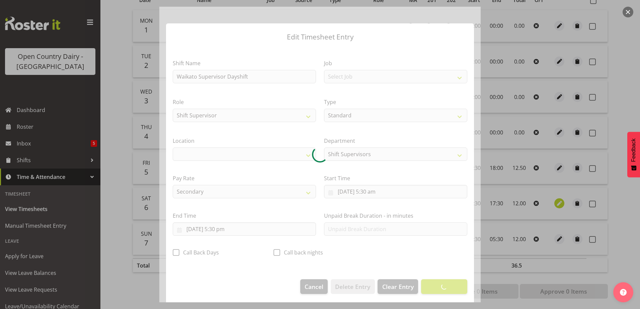
select select "1054"
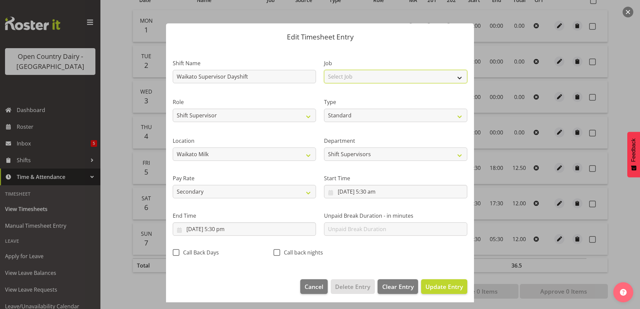
click at [454, 78] on select "Select Job Driver Driver supervisor Support" at bounding box center [395, 76] width 143 height 13
select select "9568"
click at [324, 70] on select "Select Job Driver Driver supervisor Support" at bounding box center [395, 76] width 143 height 13
click at [440, 289] on span "Update Entry" at bounding box center [444, 287] width 37 height 8
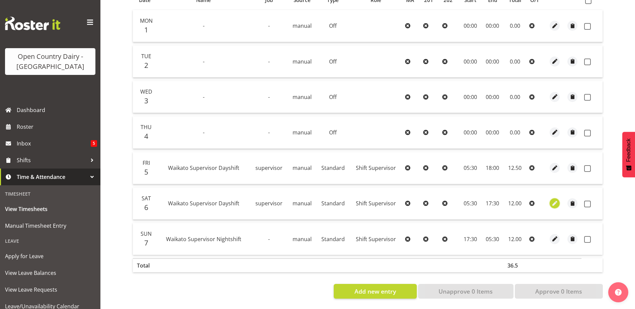
click at [553, 200] on span "button" at bounding box center [555, 204] width 8 height 8
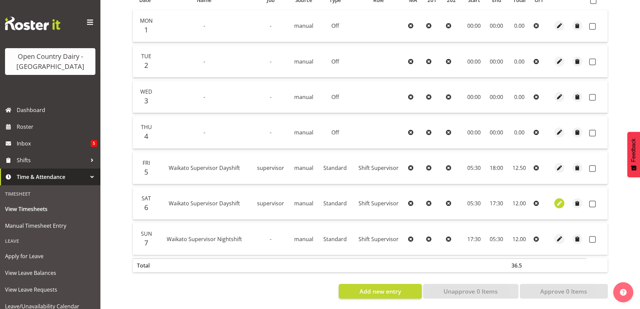
select select "1167"
select select "Standard"
select select "secondary"
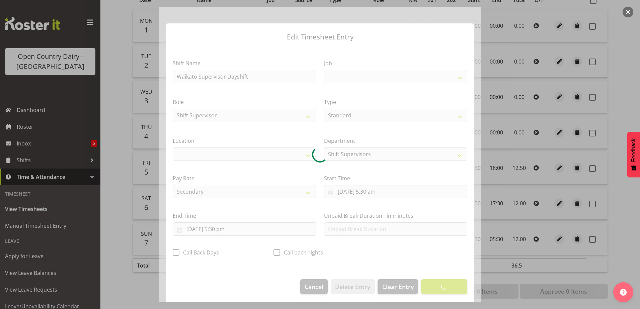
select select
select select "9568"
select select "1054"
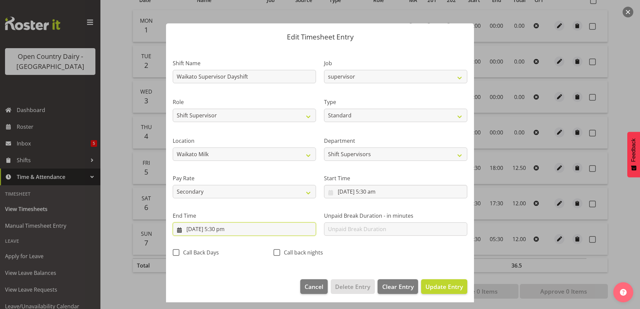
click at [235, 231] on input "6/09/2025, 5:30 pm" at bounding box center [244, 229] width 143 height 13
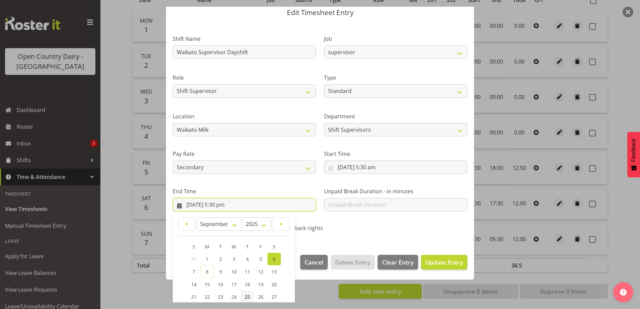
scroll to position [86, 0]
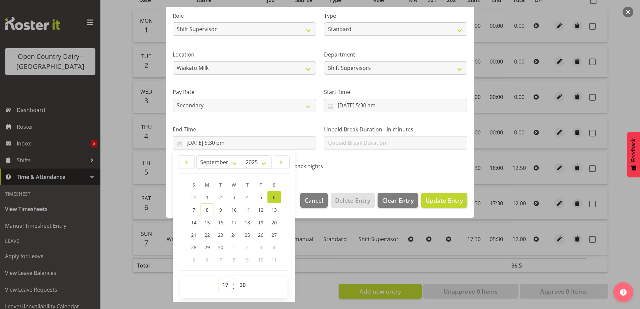
click at [223, 288] on select "00 01 02 03 04 05 06 07 08 09 10 11 12 13 14 15 16 17 18 19 20 21 22 23" at bounding box center [226, 285] width 15 height 13
click at [242, 287] on select "00 01 02 03 04 05 06 07 08 09 10 11 12 13 14 15 16 17 18 19 20 21 22 23 24 25 2…" at bounding box center [243, 285] width 15 height 13
select select "0"
click at [236, 279] on select "00 01 02 03 04 05 06 07 08 09 10 11 12 13 14 15 16 17 18 19 20 21 22 23 24 25 2…" at bounding box center [243, 285] width 15 height 13
type input "6/09/2025, 5:00 pm"
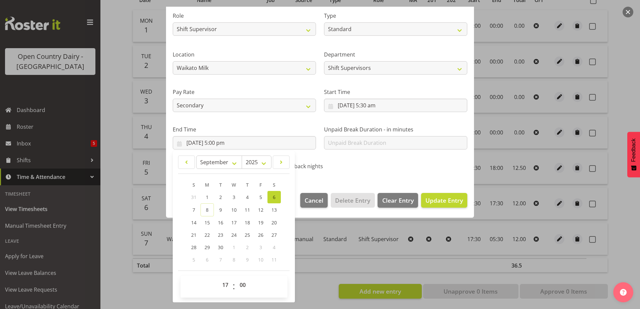
click at [293, 277] on div "January February March April May June July August September October November De…" at bounding box center [234, 227] width 122 height 146
click at [326, 259] on div "Edit Timesheet Entry Shift Name Waikato Supervisor Dayshift Job Driver Driver s…" at bounding box center [319, 155] width 321 height 296
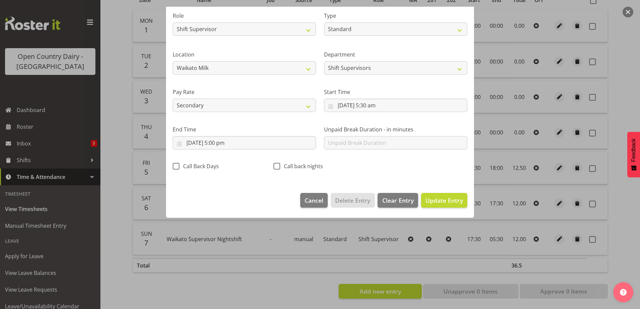
scroll to position [2, 0]
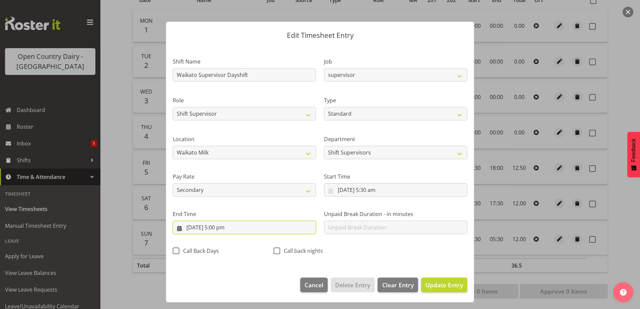
click at [224, 228] on input "6/09/2025, 5:00 pm" at bounding box center [244, 227] width 143 height 13
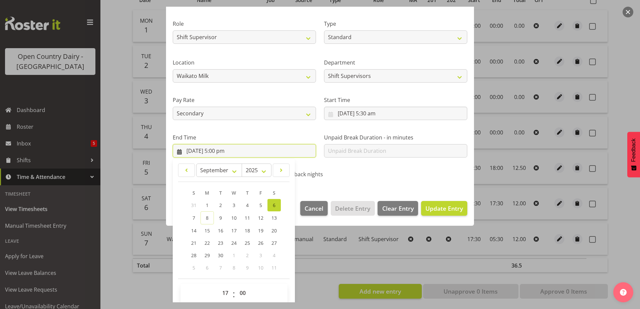
scroll to position [86, 0]
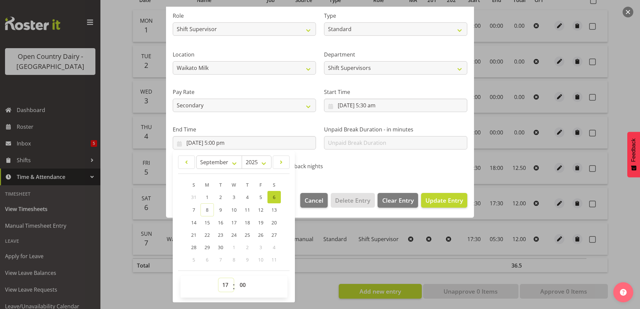
click at [225, 286] on select "00 01 02 03 04 05 06 07 08 09 10 11 12 13 14 15 16 17 18 19 20 21 22 23" at bounding box center [226, 285] width 15 height 13
select select "18"
click at [219, 279] on select "00 01 02 03 04 05 06 07 08 09 10 11 12 13 14 15 16 17 18 19 20 21 22 23" at bounding box center [226, 285] width 15 height 13
type input "6/09/2025, 6:00 pm"
click at [427, 201] on span "Update Entry" at bounding box center [444, 201] width 37 height 8
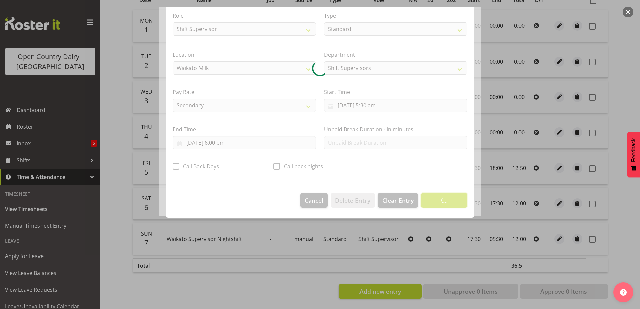
scroll to position [2, 0]
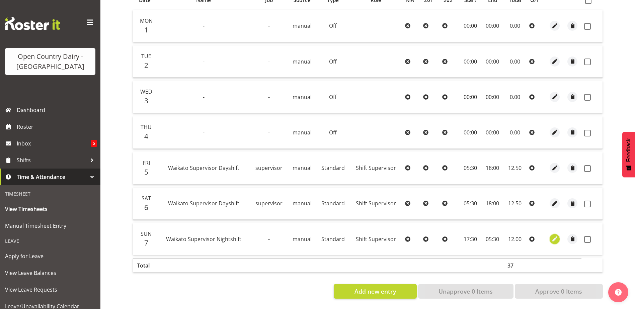
click at [557, 235] on span "button" at bounding box center [555, 239] width 8 height 8
select select "1167"
select select "Standard"
select select "secondary"
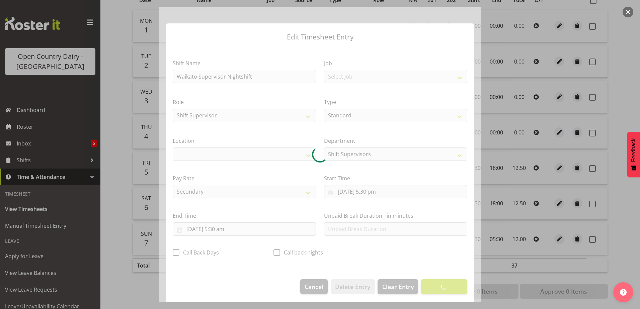
select select "1054"
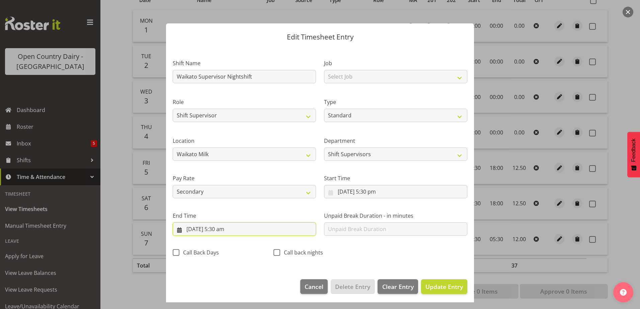
click at [225, 231] on input "8/09/2025, 5:30 am" at bounding box center [244, 229] width 143 height 13
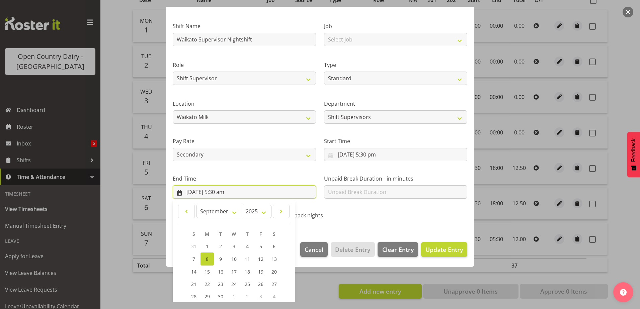
scroll to position [86, 0]
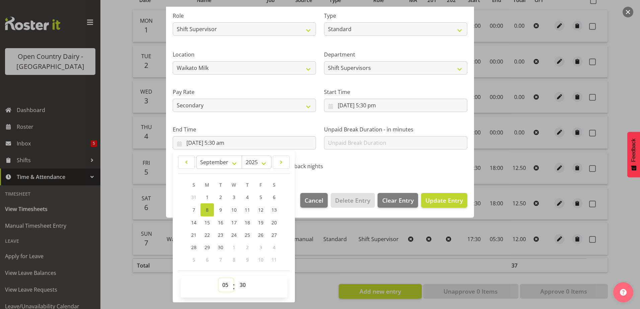
click at [225, 287] on select "00 01 02 03 04 05 06 07 08 09 10 11 12 13 14 15 16 17 18 19 20 21 22 23" at bounding box center [226, 285] width 15 height 13
select select "6"
click at [219, 279] on select "00 01 02 03 04 05 06 07 08 09 10 11 12 13 14 15 16 17 18 19 20 21 22 23" at bounding box center [226, 285] width 15 height 13
type input "8/09/2025, 6:30 am"
click at [242, 285] on select "00 01 02 03 04 05 06 07 08 09 10 11 12 13 14 15 16 17 18 19 20 21 22 23 24 25 2…" at bounding box center [243, 285] width 15 height 13
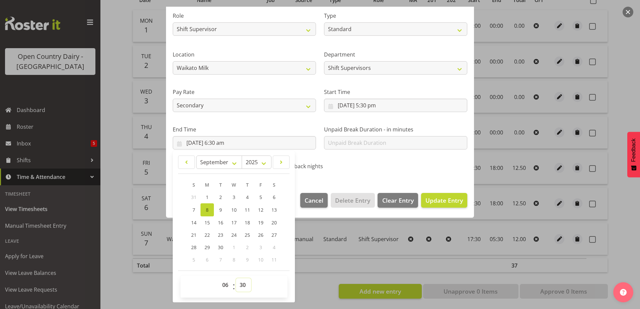
select select "0"
click at [236, 279] on select "00 01 02 03 04 05 06 07 08 09 10 11 12 13 14 15 16 17 18 19 20 21 22 23 24 25 2…" at bounding box center [243, 285] width 15 height 13
type input "8/09/2025, 6:00 am"
click at [442, 200] on span "Update Entry" at bounding box center [444, 201] width 37 height 8
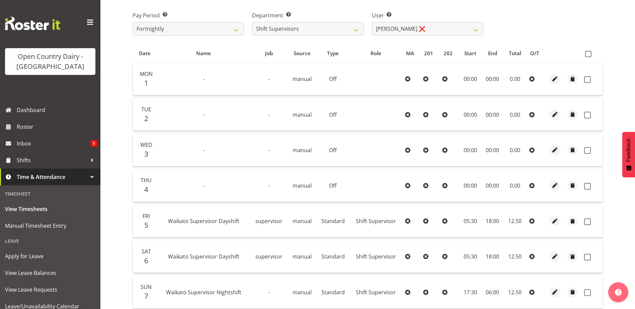
scroll to position [0, 0]
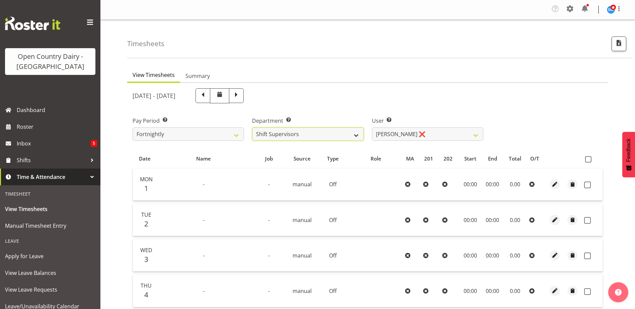
click at [358, 135] on select "701 702 703 704 705 706 707 708 709 710 711 712 713 714 715 716 717 718 719 720" at bounding box center [307, 134] width 111 height 13
select select "874"
click at [252, 128] on select "701 702 703 704 705 706 707 708 709 710 711 712 713 714 715 716 717 718 719 720" at bounding box center [307, 134] width 111 height 13
select select "8178"
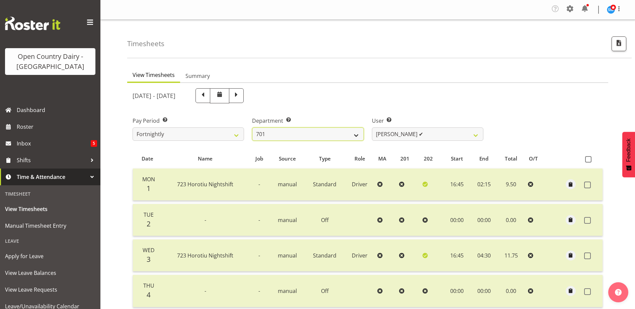
click at [355, 134] on select "701 702 703 704 705 706 707 708 709 710 711 712 713 714 715 716 717 718 719 720" at bounding box center [307, 134] width 111 height 13
click at [252, 128] on select "701 702 703 704 705 706 707 708 709 710 711 712 713 714 715 716 717 718 719 720" at bounding box center [307, 134] width 111 height 13
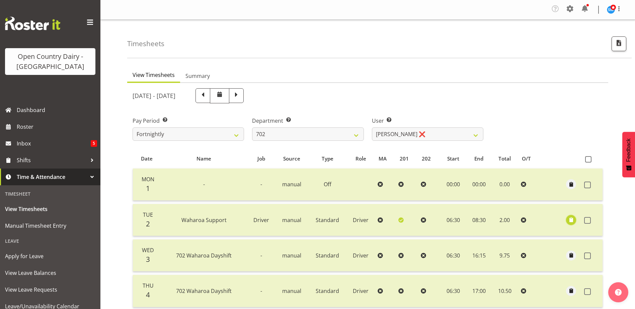
click at [573, 220] on span "button" at bounding box center [571, 220] width 8 height 8
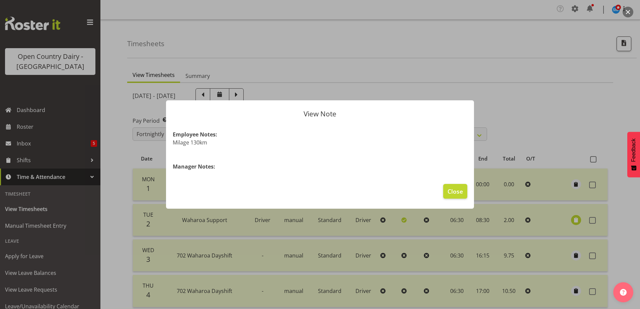
click at [522, 110] on div at bounding box center [320, 154] width 640 height 309
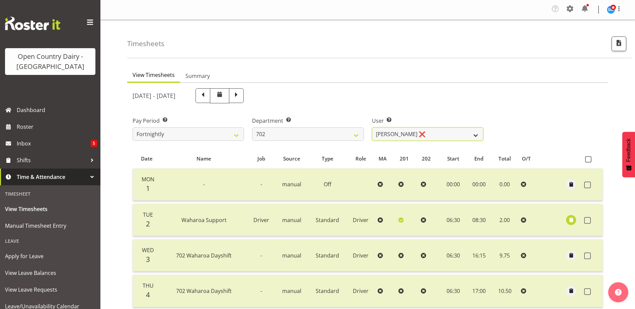
click at [476, 135] on select "Brian Riddle ❌ Denica Tapiki ❌ Nick Adlington ❌ Simon Phillpott ✔" at bounding box center [427, 134] width 111 height 13
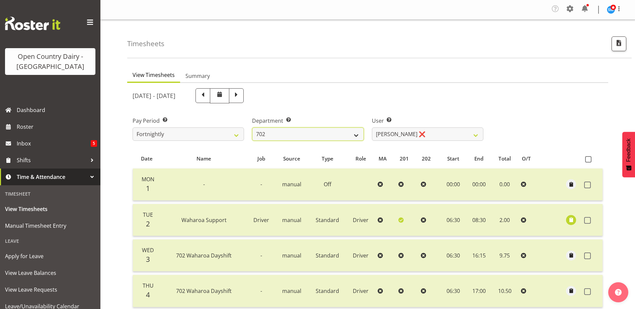
click at [356, 135] on select "701 702 703 704 705 706 707 708 709 710 711 712 713 714 715 716 717 718 719 720" at bounding box center [307, 134] width 111 height 13
select select "710"
click at [252, 128] on select "701 702 703 704 705 706 707 708 709 710 711 712 713 714 715 716 717 718 719 720" at bounding box center [307, 134] width 111 height 13
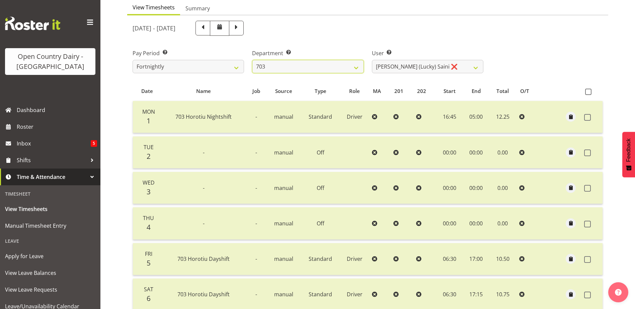
scroll to position [67, 0]
click at [475, 68] on select "Bhupinder (Lucky) Saini ❌ Mark Fowler ❌ Tama Baker ❌" at bounding box center [427, 67] width 111 height 13
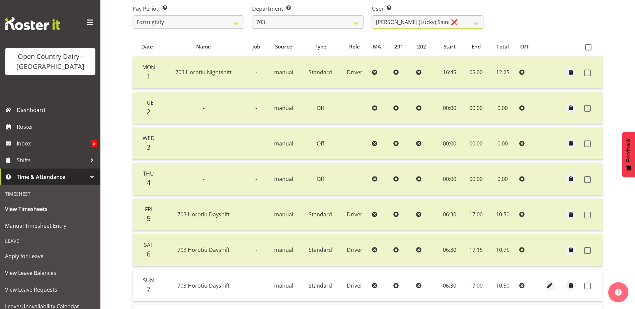
scroll to position [97, 0]
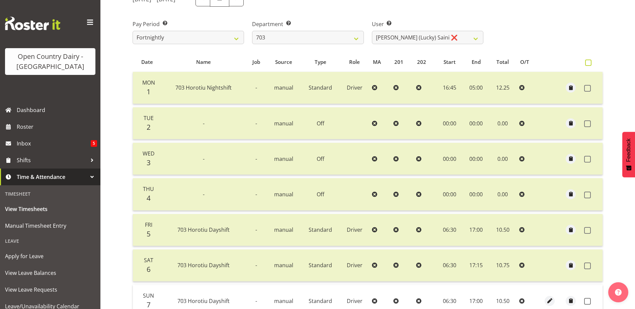
click at [588, 62] on span at bounding box center [588, 63] width 6 height 6
click at [588, 62] on input "checkbox" at bounding box center [587, 63] width 4 height 4
checkbox input "true"
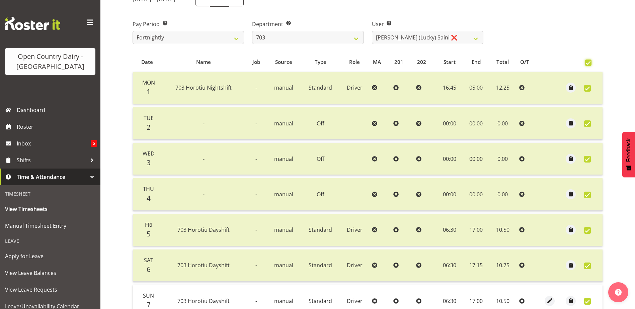
checkbox input "true"
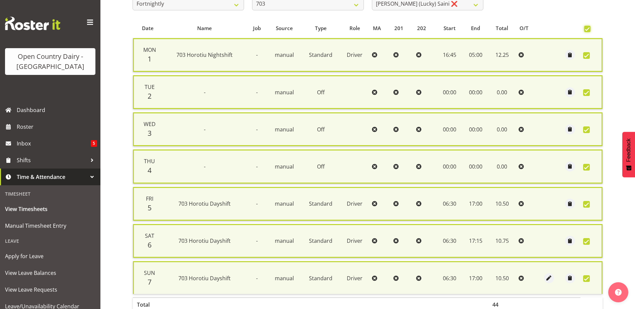
scroll to position [175, 0]
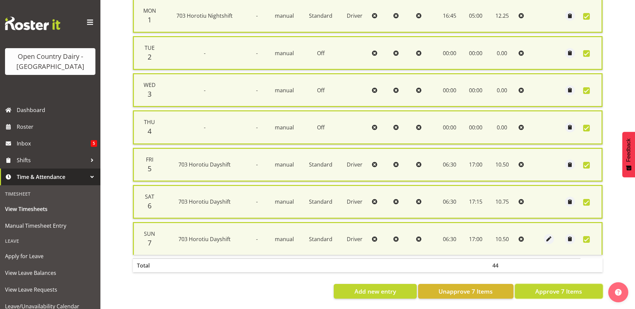
click at [563, 288] on span "Approve 7 Items" at bounding box center [558, 291] width 47 height 9
checkbox input "false"
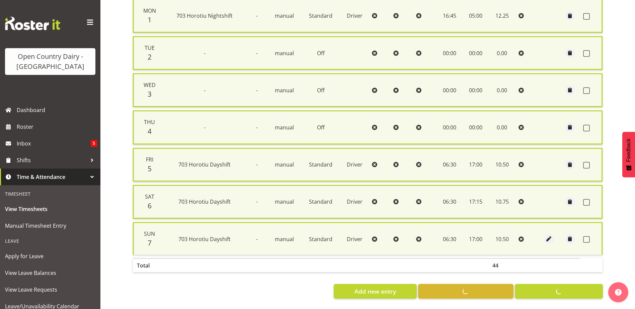
checkbox input "false"
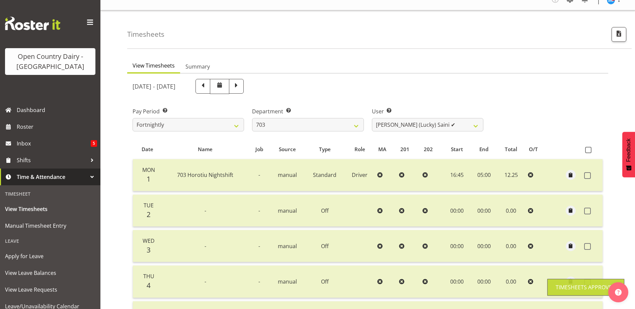
scroll to position [0, 0]
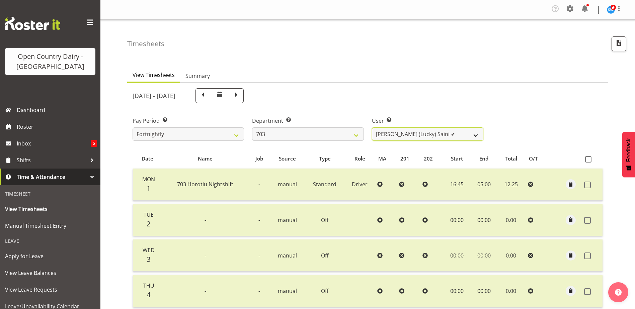
click at [479, 134] on select "Bhupinder (Lucky) Saini ✔ Mark Fowler ❌ Tama Baker ❌" at bounding box center [427, 134] width 111 height 13
select select "8198"
click at [372, 128] on select "Bhupinder (Lucky) Saini ✔ Mark Fowler ❌ Tama Baker ❌" at bounding box center [427, 134] width 111 height 13
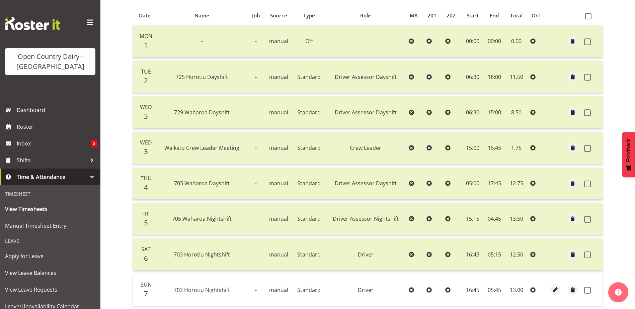
scroll to position [132, 0]
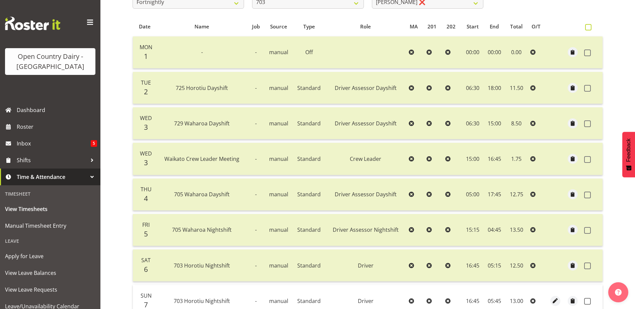
click at [590, 27] on span at bounding box center [588, 27] width 6 height 6
click at [590, 27] on input "checkbox" at bounding box center [587, 27] width 4 height 4
checkbox input "true"
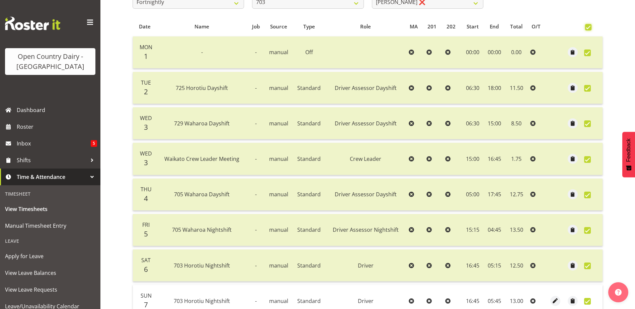
checkbox input "true"
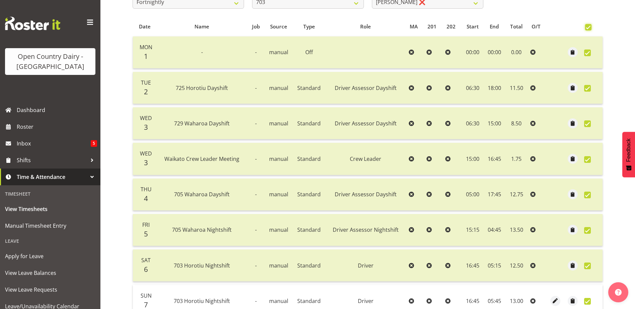
checkbox input "true"
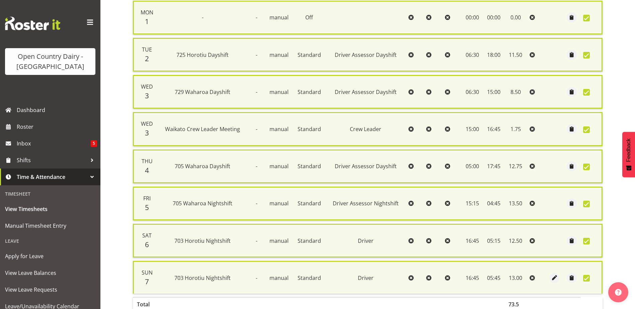
scroll to position [212, 0]
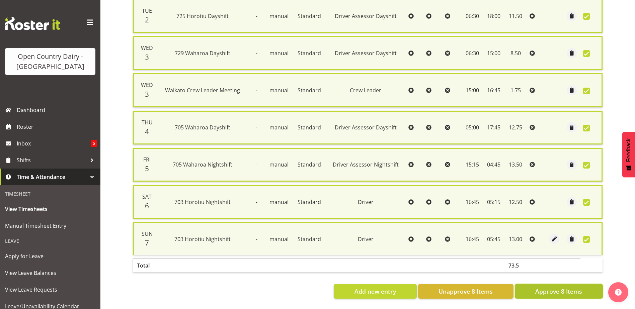
click at [557, 287] on span "Approve 8 Items" at bounding box center [558, 291] width 47 height 9
checkbox input "false"
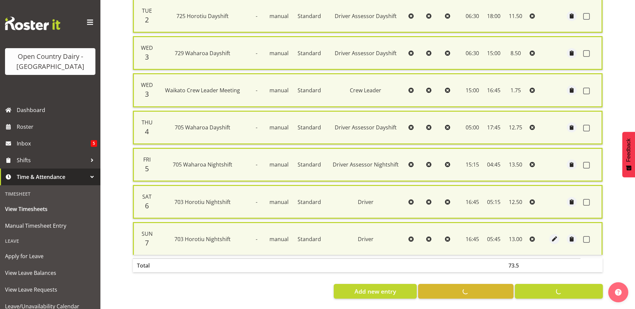
checkbox input "false"
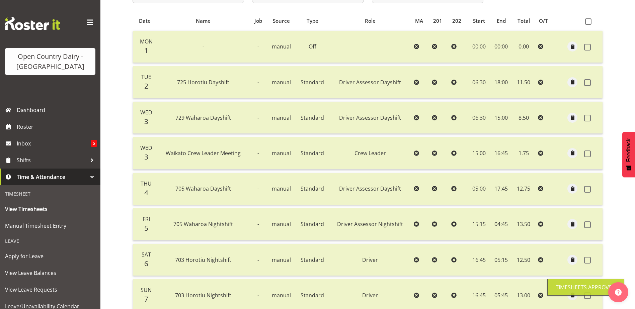
scroll to position [132, 0]
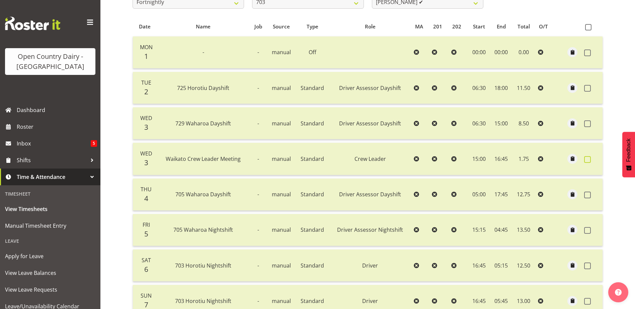
click at [589, 159] on span at bounding box center [587, 159] width 7 height 7
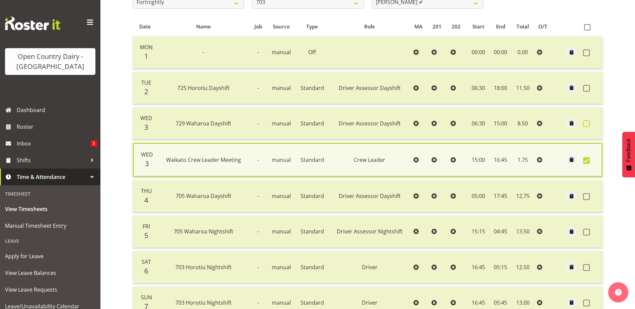
click at [585, 125] on span at bounding box center [586, 124] width 7 height 7
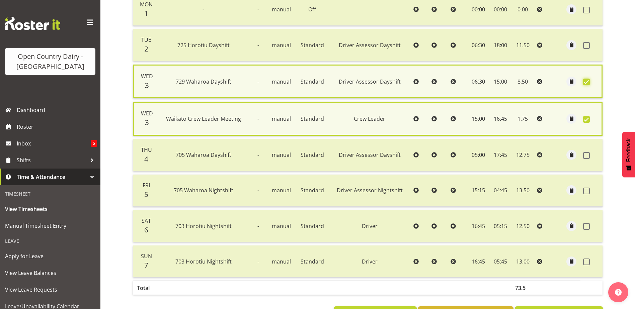
scroll to position [203, 0]
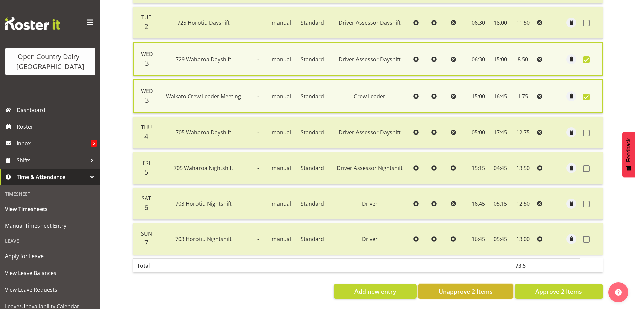
click at [468, 287] on span "Unapprove 2 Items" at bounding box center [466, 291] width 54 height 9
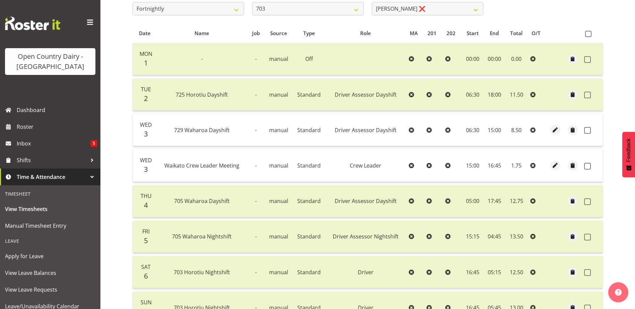
scroll to position [99, 0]
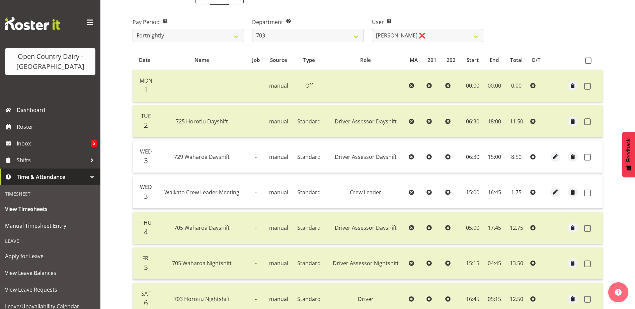
click at [620, 78] on div "View Timesheets Summary September 1st - September 7th 2025 Pay Period Select wh…" at bounding box center [381, 185] width 508 height 440
click at [622, 118] on div "View Timesheets Summary September 1st - September 7th 2025 Pay Period Select wh…" at bounding box center [381, 185] width 508 height 440
click at [475, 36] on select "Bhupinder (Lucky) Saini ✔ Mark Fowler ❌ Tama Baker ❌" at bounding box center [427, 35] width 111 height 13
click at [372, 29] on select "Bhupinder (Lucky) Saini ✔ Mark Fowler ❌ Tama Baker ❌" at bounding box center [427, 35] width 111 height 13
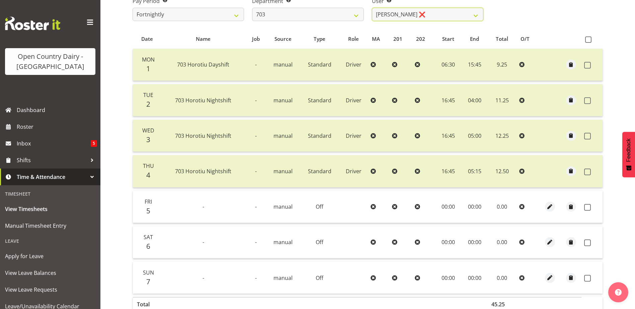
scroll to position [97, 0]
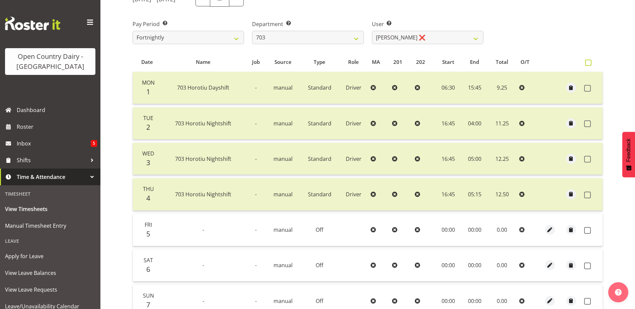
click at [586, 62] on span at bounding box center [588, 63] width 6 height 6
click at [586, 62] on input "checkbox" at bounding box center [587, 63] width 4 height 4
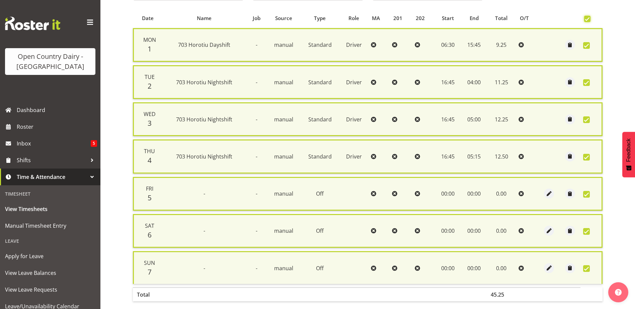
scroll to position [175, 0]
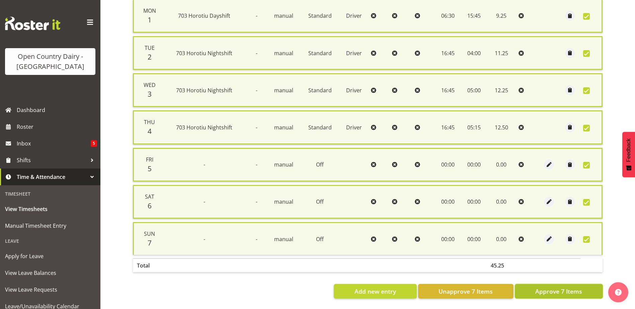
click at [548, 287] on span "Approve 7 Items" at bounding box center [558, 291] width 47 height 9
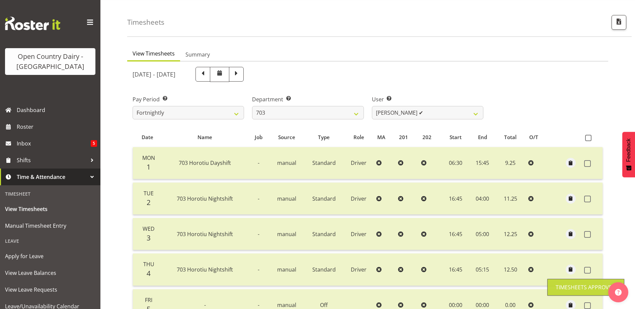
scroll to position [0, 0]
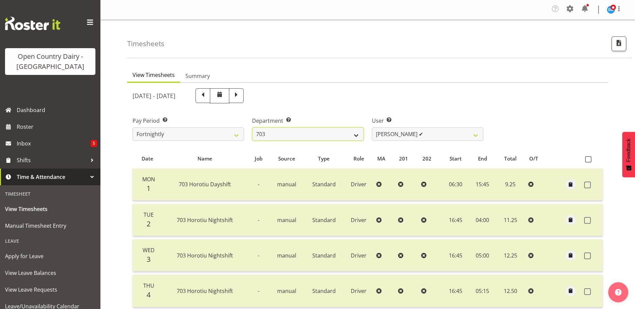
click at [357, 134] on select "701 702 703 704 705 706 707 708 709 710 711 712 713 714 715 716 717 718 719 720" at bounding box center [307, 134] width 111 height 13
click at [252, 128] on select "701 702 703 704 705 706 707 708 709 710 711 712 713 714 715 716 717 718 719 720" at bounding box center [307, 134] width 111 height 13
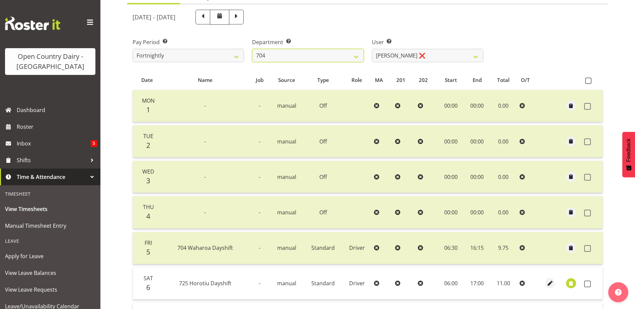
scroll to position [164, 0]
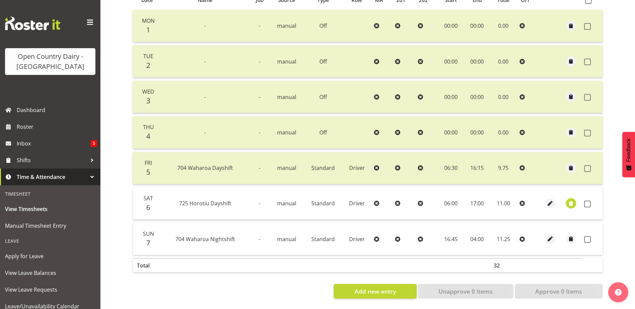
click at [572, 200] on span "button" at bounding box center [571, 204] width 8 height 8
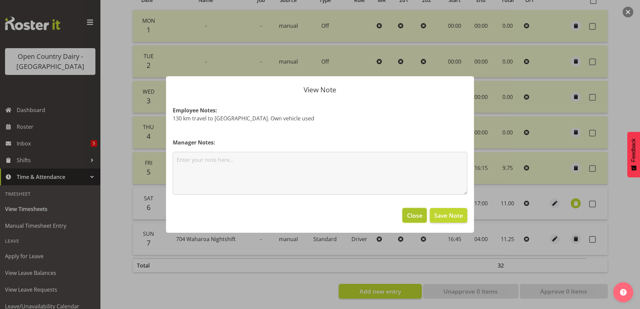
click at [415, 214] on span "Close" at bounding box center [414, 215] width 15 height 9
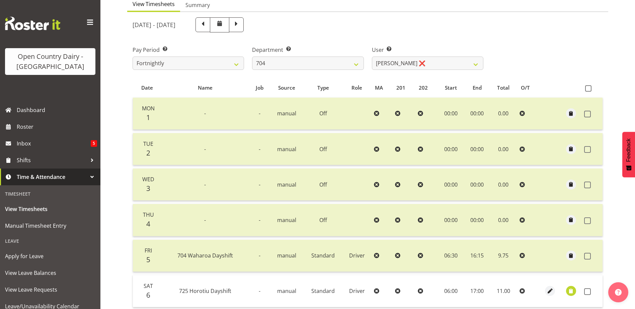
scroll to position [63, 0]
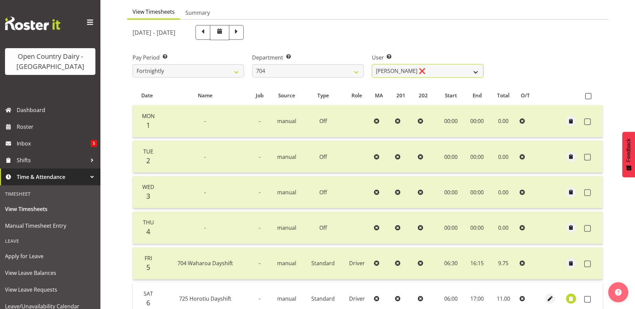
click at [476, 71] on select "Graham Houghton ❌ Jon Williams ❌ Stephen Rae ❌" at bounding box center [427, 70] width 111 height 13
click at [357, 72] on select "701 702 703 704 705 706 707 708 709 710 711 712 713 714 715 716 717 718 719 720" at bounding box center [307, 70] width 111 height 13
click at [252, 64] on select "701 702 703 704 705 706 707 708 709 710 711 712 713 714 715 716 717 718 719 720" at bounding box center [307, 70] width 111 height 13
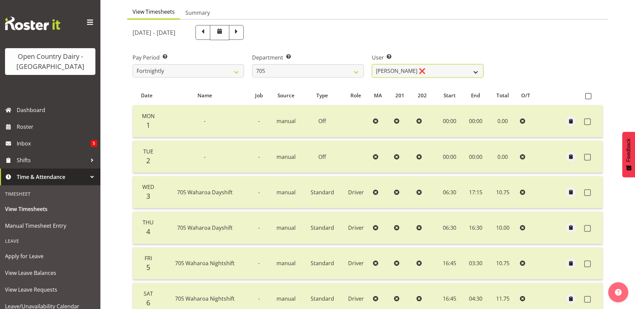
click at [476, 73] on select "Chris Gibbs ❌ Colin Kelly ❌ Craig Cottam ❌ John May ❌" at bounding box center [427, 70] width 111 height 13
click at [372, 64] on select "Chris Gibbs ❌ Colin Kelly ❌ Craig Cottam ❌ John May ❌" at bounding box center [427, 70] width 111 height 13
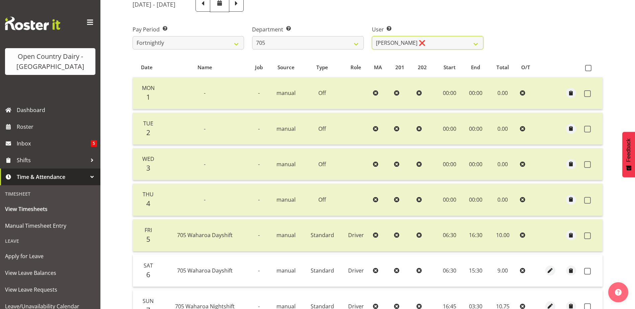
scroll to position [130, 0]
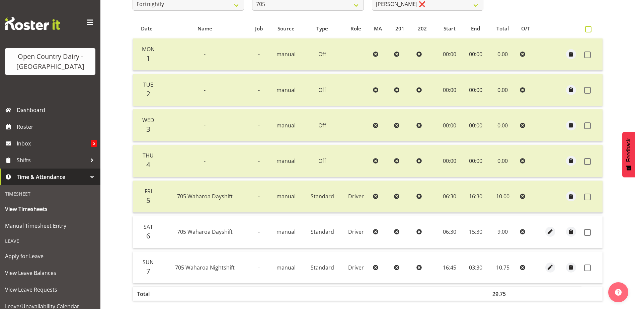
click at [588, 30] on span at bounding box center [588, 29] width 6 height 6
click at [588, 30] on input "checkbox" at bounding box center [587, 29] width 4 height 4
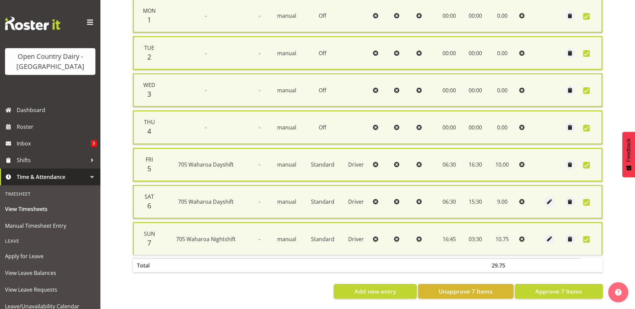
scroll to position [175, 0]
click at [546, 287] on span "Approve 7 Items" at bounding box center [558, 291] width 47 height 9
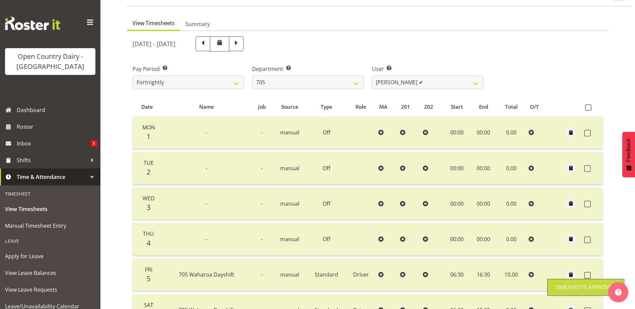
scroll to position [0, 0]
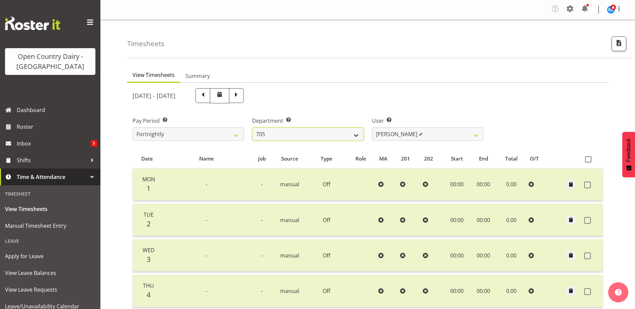
click at [356, 136] on select "701 702 703 704 705 706 707 708 709 710 711 712 713 714 715 716 717 718 719 720" at bounding box center [307, 134] width 111 height 13
click at [252, 128] on select "701 702 703 704 705 706 707 708 709 710 711 712 713 714 715 716 717 718 719 720" at bounding box center [307, 134] width 111 height 13
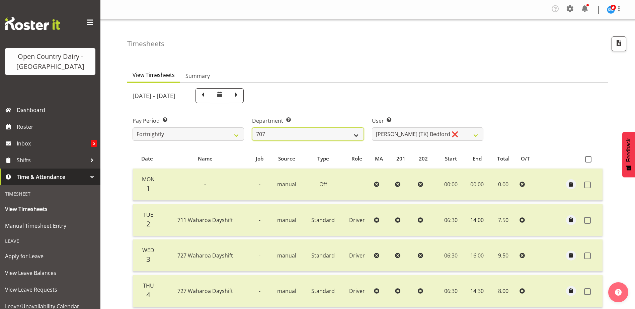
click at [356, 137] on select "701 702 703 704 705 706 707 708 709 710 711 712 713 714 715 716 717 718 719 720" at bounding box center [307, 134] width 111 height 13
click at [252, 128] on select "701 702 703 704 705 706 707 708 709 710 711 712 713 714 715 716 717 718 719 720" at bounding box center [307, 134] width 111 height 13
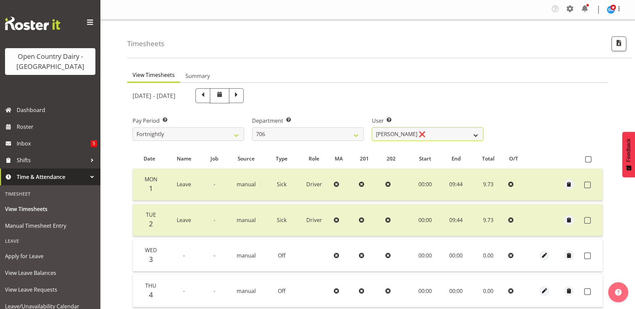
click at [476, 136] on select "Andrew Kearns ❌ Len Symons ❌ Mark Ansley ❌ Paul Griffin ❌" at bounding box center [427, 134] width 111 height 13
click at [372, 128] on select "Andrew Kearns ❌ Len Symons ❌ Mark Ansley ❌ Paul Griffin ❌" at bounding box center [427, 134] width 111 height 13
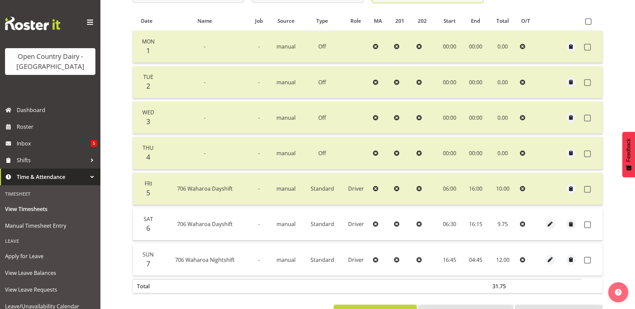
scroll to position [97, 0]
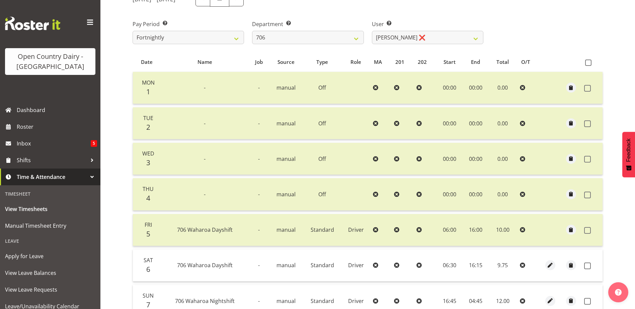
drag, startPoint x: 588, startPoint y: 63, endPoint x: 587, endPoint y: 67, distance: 4.6
click at [587, 63] on span at bounding box center [588, 63] width 6 height 6
click at [587, 63] on input "checkbox" at bounding box center [587, 63] width 4 height 4
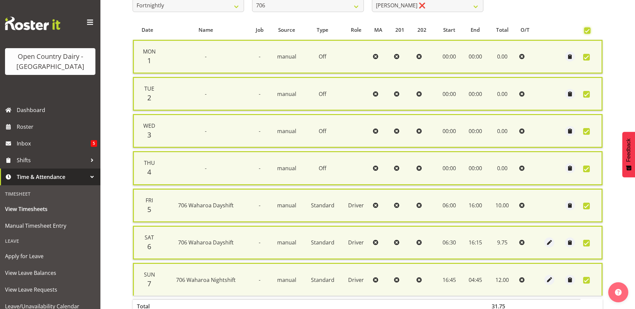
scroll to position [175, 0]
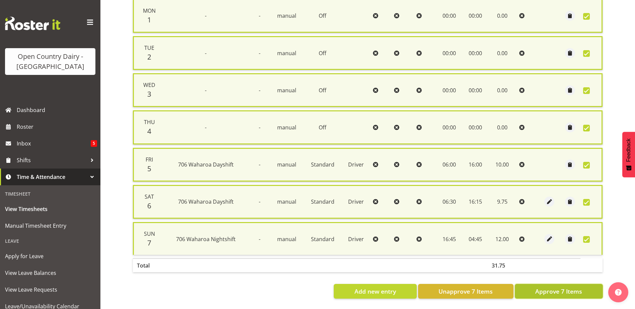
click at [561, 287] on span "Approve 7 Items" at bounding box center [558, 291] width 47 height 9
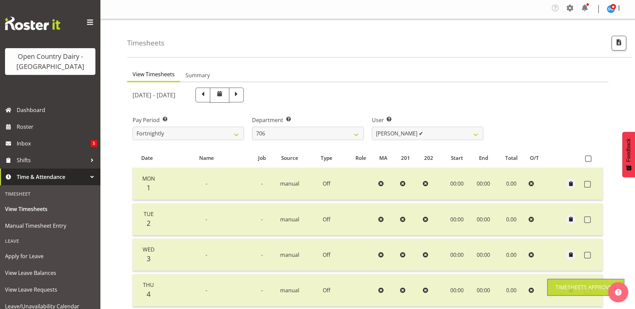
scroll to position [0, 0]
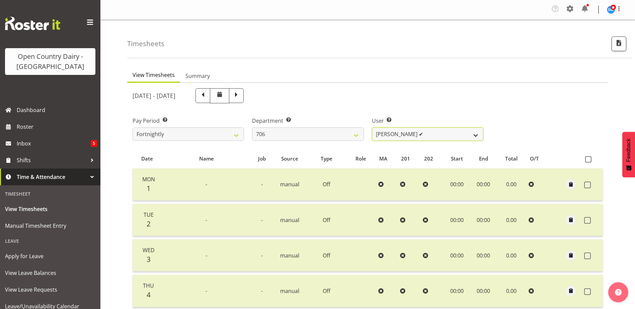
click at [475, 135] on select "Andrew Kearns ❌ Len Symons ✔ Mark Ansley ❌ Paul Griffin ❌" at bounding box center [427, 134] width 111 height 13
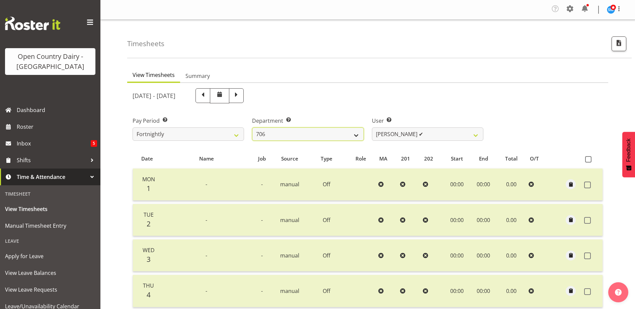
click at [357, 137] on select "701 702 703 704 705 706 707 708 709 710 711 712 713 714 715 716 717 718 719 720" at bounding box center [307, 134] width 111 height 13
click at [252, 128] on select "701 702 703 704 705 706 707 708 709 710 711 712 713 714 715 716 717 718 719 720" at bounding box center [307, 134] width 111 height 13
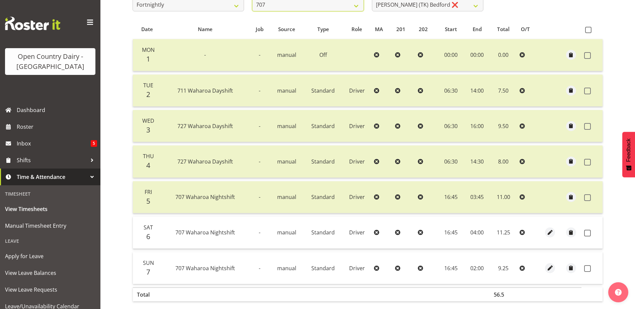
scroll to position [100, 0]
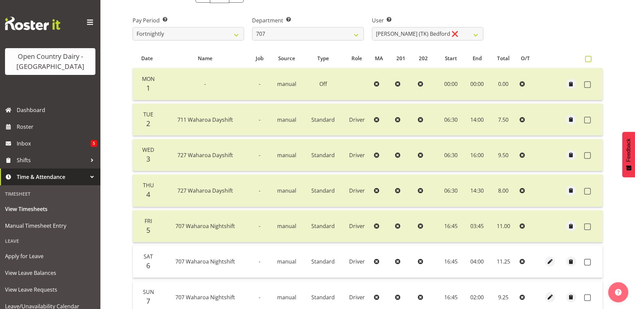
click at [587, 60] on span at bounding box center [588, 59] width 6 height 6
click at [587, 60] on input "checkbox" at bounding box center [587, 59] width 4 height 4
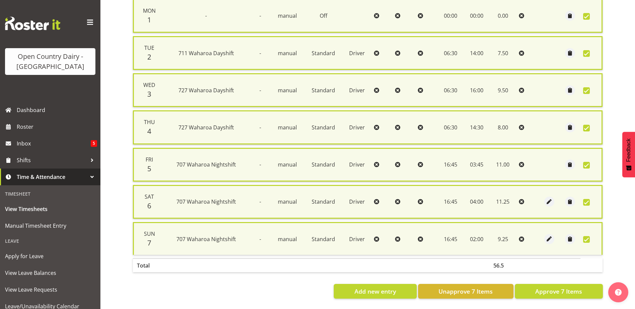
scroll to position [175, 0]
click at [557, 287] on span "Approve 7 Items" at bounding box center [558, 291] width 47 height 9
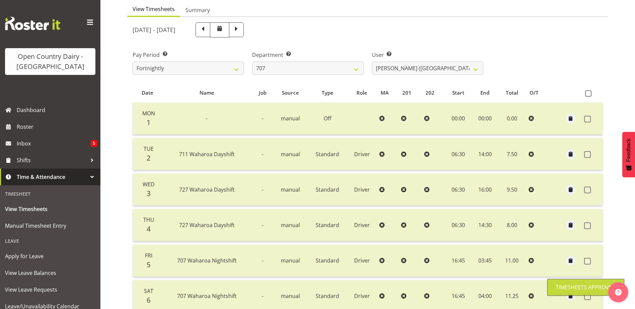
scroll to position [63, 0]
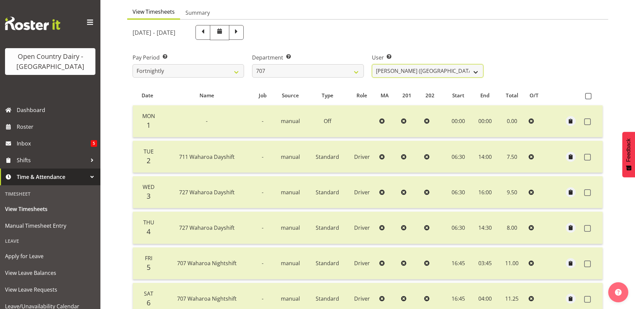
click at [477, 71] on select "Alan (TK) Bedford ✔ David Foote (Junior) ❌ Mike Madden ❌" at bounding box center [427, 70] width 111 height 13
click at [372, 64] on select "Alan (TK) Bedford ✔ David Foote (Junior) ❌ Mike Madden ❌" at bounding box center [427, 70] width 111 height 13
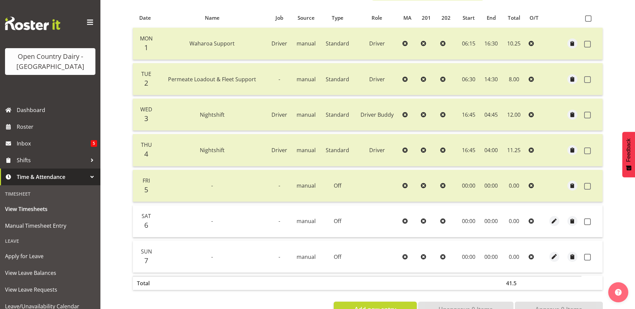
scroll to position [130, 0]
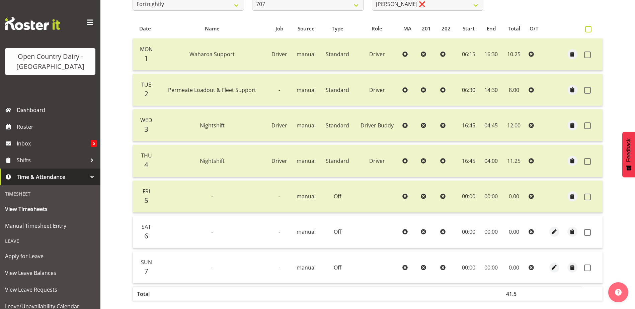
click at [589, 28] on span at bounding box center [588, 29] width 6 height 6
click at [589, 28] on input "checkbox" at bounding box center [587, 29] width 4 height 4
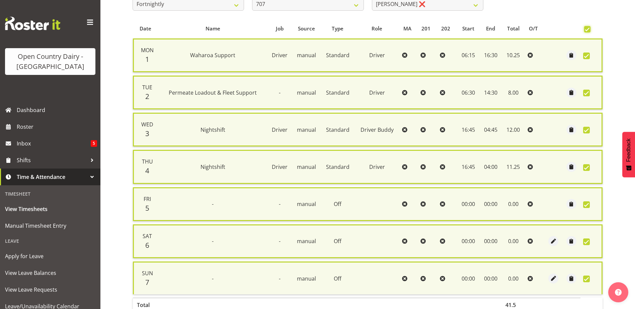
scroll to position [175, 0]
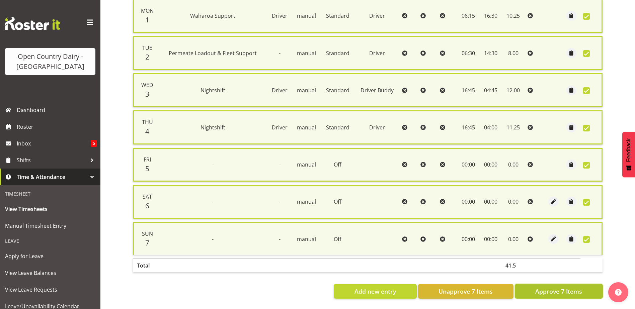
click at [560, 287] on span "Approve 7 Items" at bounding box center [558, 291] width 47 height 9
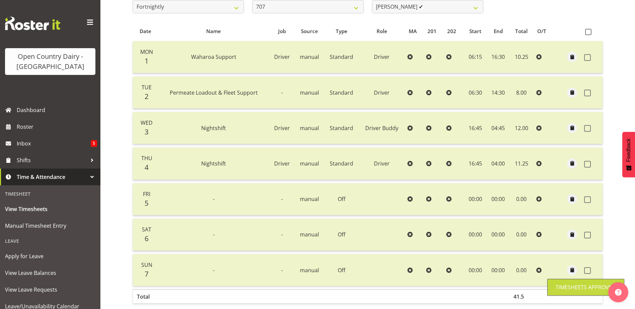
scroll to position [0, 0]
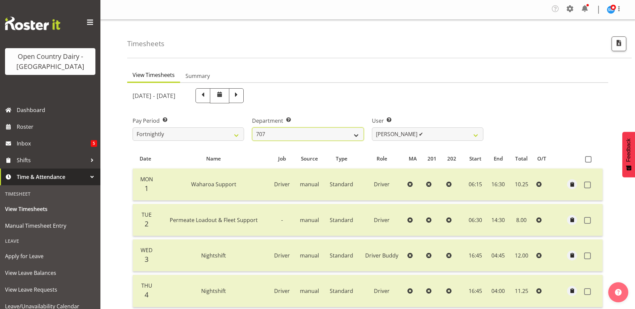
click at [358, 136] on select "701 702 703 704 705 706 707 708 709 710 711 712 713 714 715 716 717 718 719 720" at bounding box center [307, 134] width 111 height 13
click at [252, 128] on select "701 702 703 704 705 706 707 708 709 710 711 712 713 714 715 716 717 718 719 720" at bounding box center [307, 134] width 111 height 13
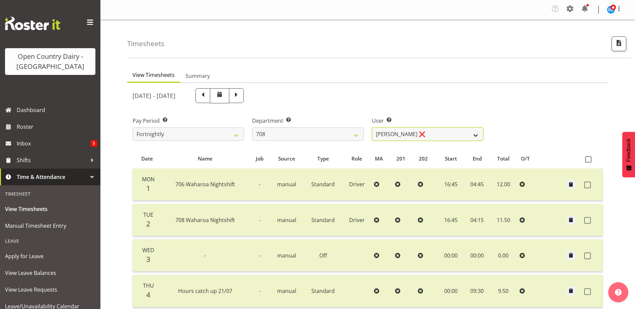
click at [476, 137] on select "David Foote ❌ Mark Himiona ❌" at bounding box center [427, 134] width 111 height 13
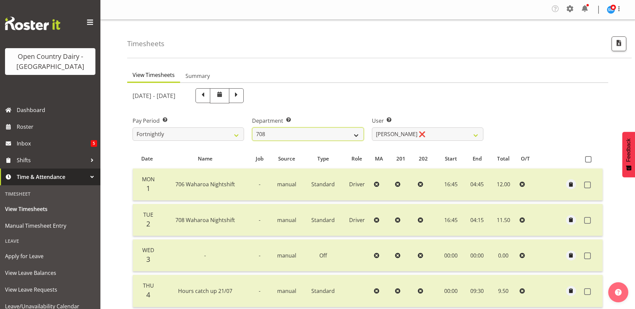
click at [355, 135] on select "701 702 703 704 705 706 707 708 709 710 711 712 713 714 715 716 717 718 719 720" at bounding box center [307, 134] width 111 height 13
click at [252, 128] on select "701 702 703 704 705 706 707 708 709 710 711 712 713 714 715 716 717 718 719 720" at bounding box center [307, 134] width 111 height 13
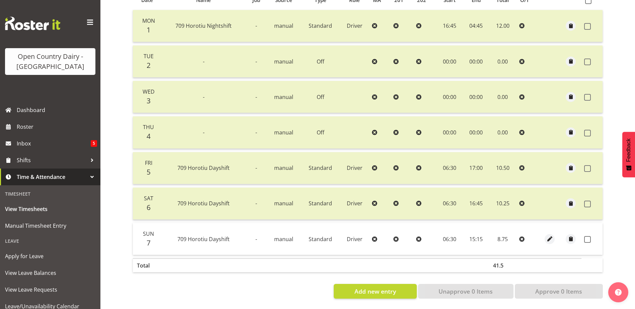
scroll to position [130, 0]
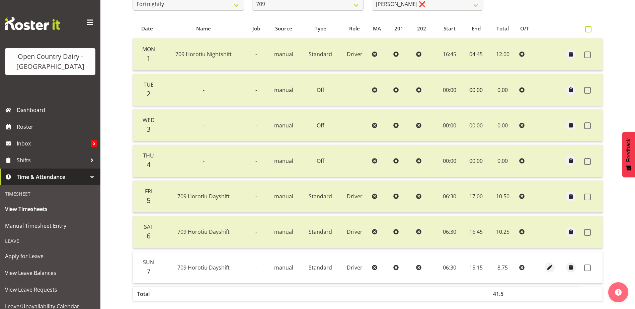
click at [588, 30] on span at bounding box center [588, 29] width 6 height 6
click at [588, 30] on input "checkbox" at bounding box center [587, 29] width 4 height 4
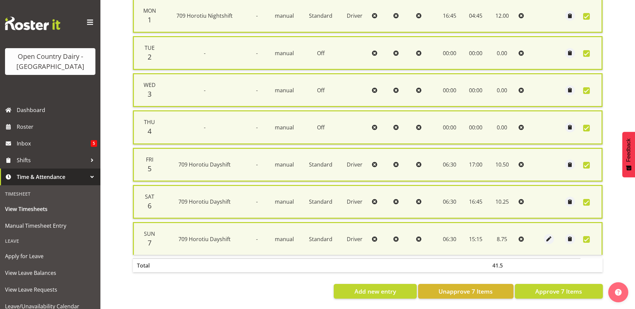
scroll to position [175, 0]
click at [561, 288] on span "Approve 7 Items" at bounding box center [558, 291] width 47 height 9
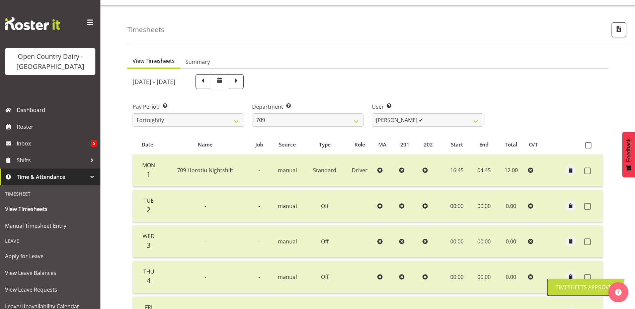
scroll to position [0, 0]
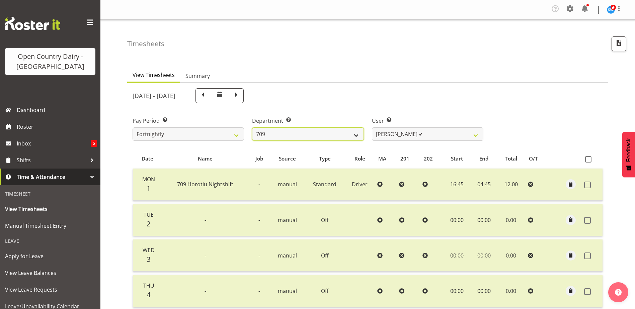
click at [355, 137] on select "701 702 703 704 705 706 707 708 709 710 711 712 713 714 715 716 717 718 719 720" at bounding box center [307, 134] width 111 height 13
click at [252, 128] on select "701 702 703 704 705 706 707 708 709 710 711 712 713 714 715 716 717 718 719 720" at bounding box center [307, 134] width 111 height 13
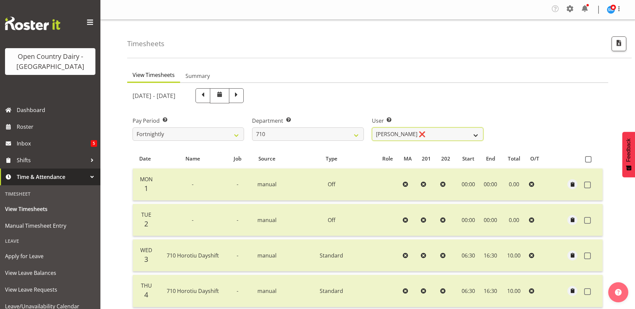
click at [474, 135] on select "Dean Chapman ❌ George Megchelse ❌ Kris Gambhir ❌ Richie Epere ❌" at bounding box center [427, 134] width 111 height 13
click at [372, 128] on select "Dean Chapman ❌ George Megchelse ❌ Kris Gambhir ❌ Richie Epere ❌" at bounding box center [427, 134] width 111 height 13
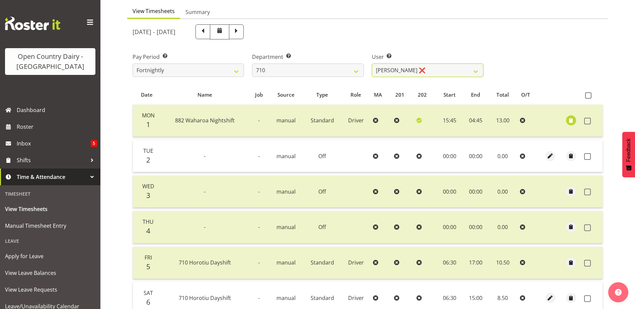
scroll to position [63, 0]
click at [572, 123] on span "button" at bounding box center [571, 122] width 8 height 8
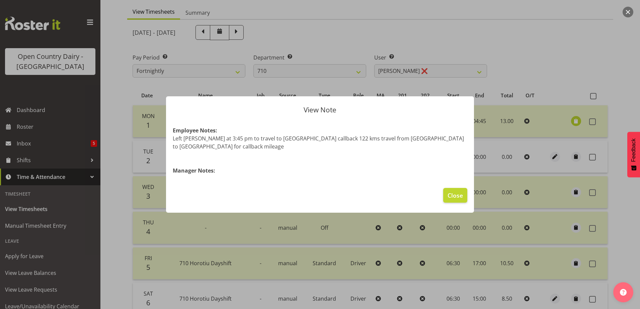
click at [550, 81] on div at bounding box center [320, 154] width 640 height 309
